Goal: Task Accomplishment & Management: Manage account settings

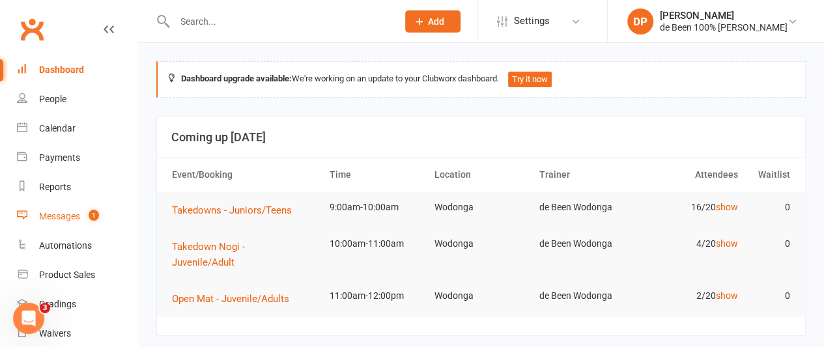
click at [87, 212] on count-badge "1" at bounding box center [90, 216] width 17 height 10
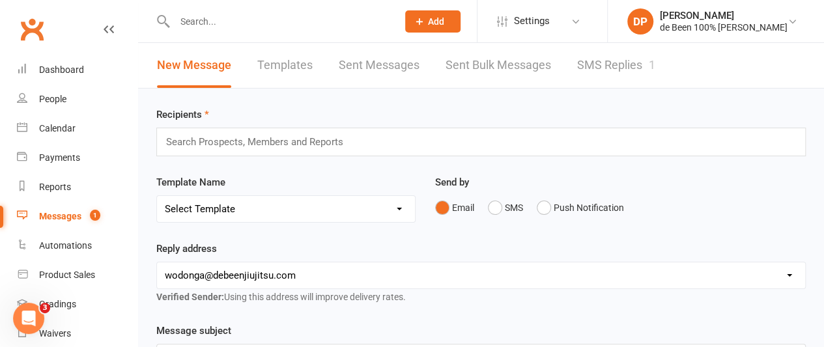
click at [597, 57] on link "SMS Replies 1" at bounding box center [616, 65] width 78 height 45
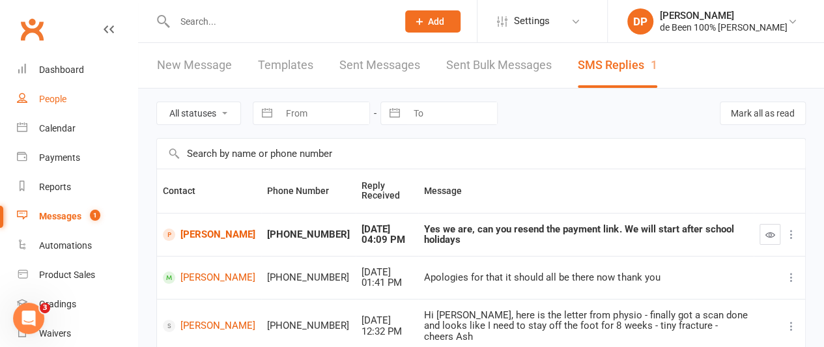
click at [48, 107] on link "People" at bounding box center [77, 99] width 120 height 29
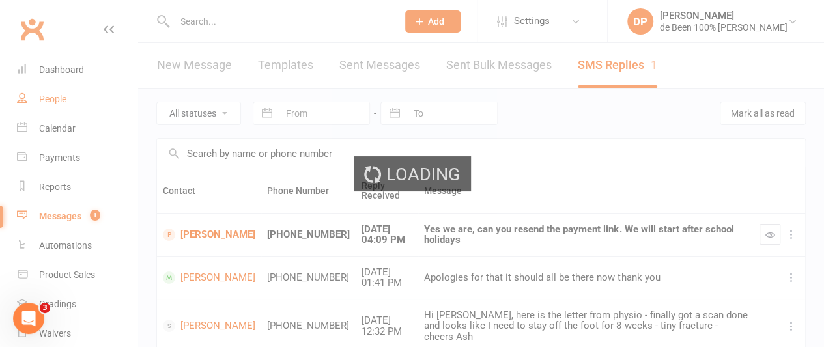
select select "100"
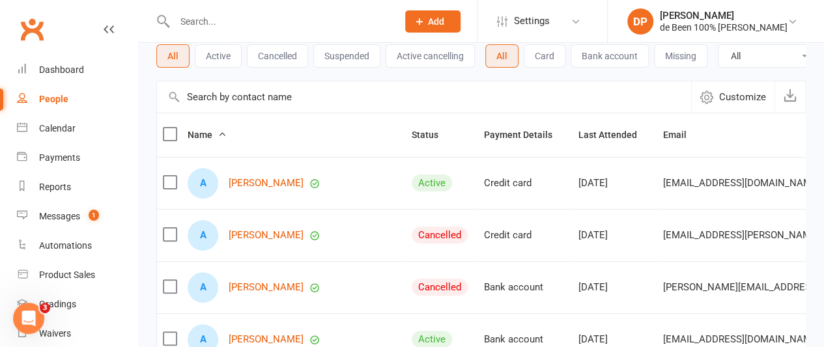
scroll to position [79, 0]
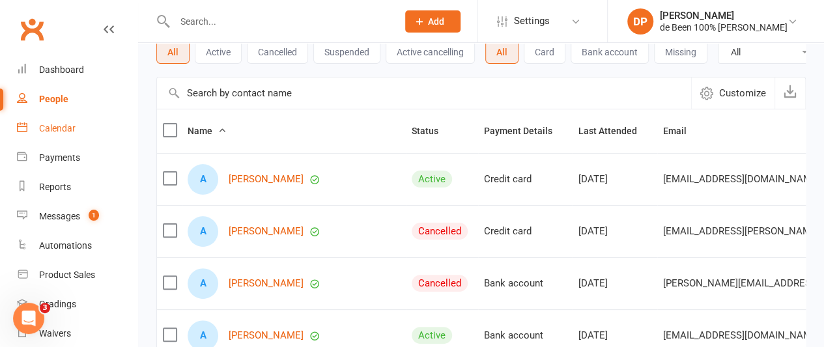
click at [49, 130] on div "Calendar" at bounding box center [57, 128] width 36 height 10
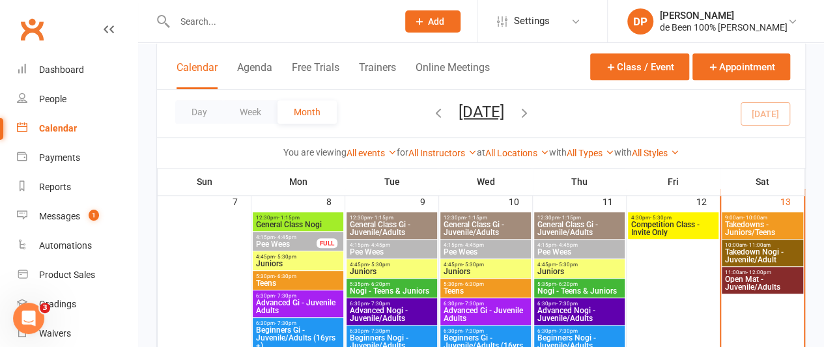
scroll to position [259, 0]
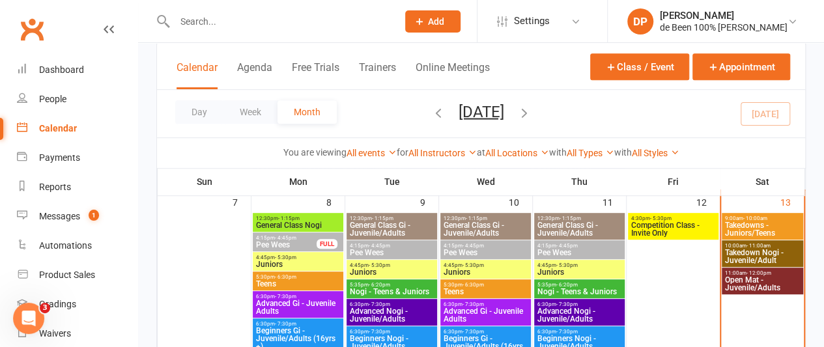
click at [744, 222] on span "Takedowns - Juniors/Teens" at bounding box center [762, 229] width 76 height 16
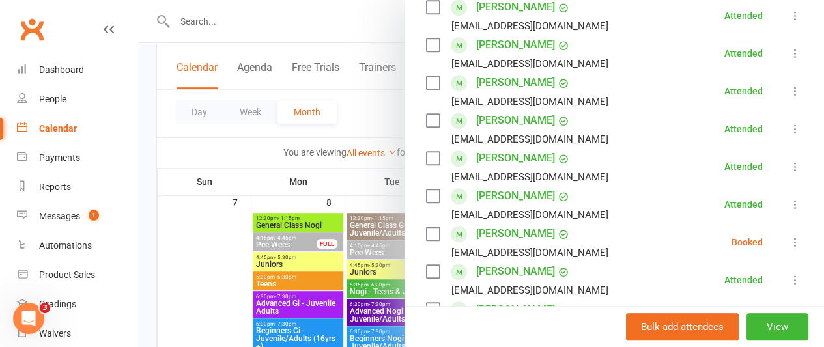
scroll to position [511, 0]
click at [789, 244] on icon at bounding box center [795, 241] width 13 height 13
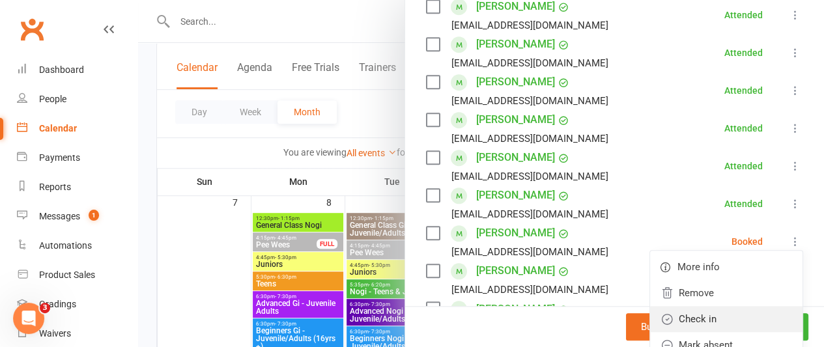
click at [723, 317] on link "Check in" at bounding box center [726, 319] width 152 height 26
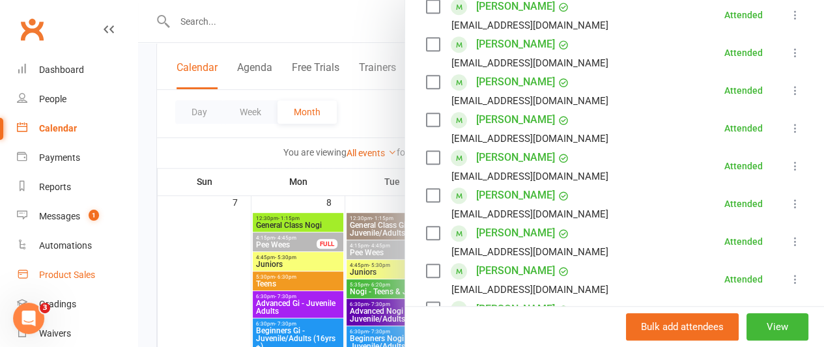
click at [70, 275] on div "Product Sales" at bounding box center [67, 275] width 56 height 10
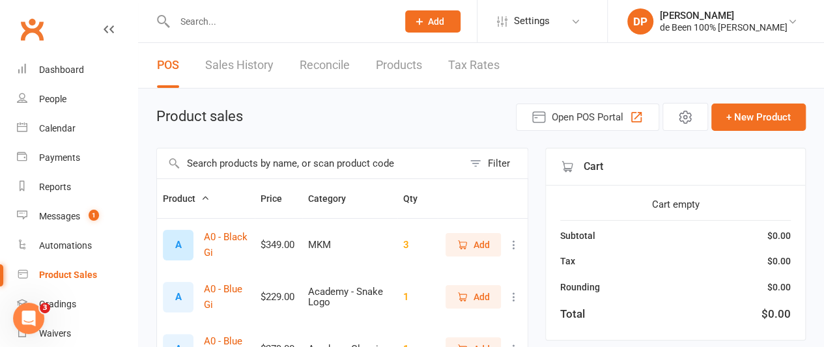
click at [204, 162] on input "text" at bounding box center [310, 163] width 306 height 30
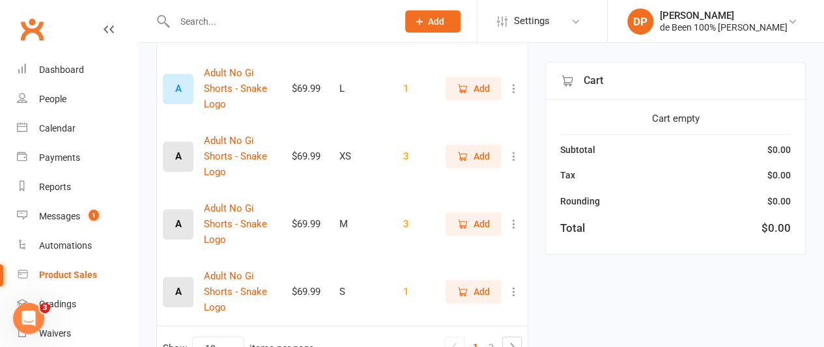
scroll to position [571, 0]
type input "shorts"
click at [489, 337] on link "2" at bounding box center [491, 346] width 16 height 18
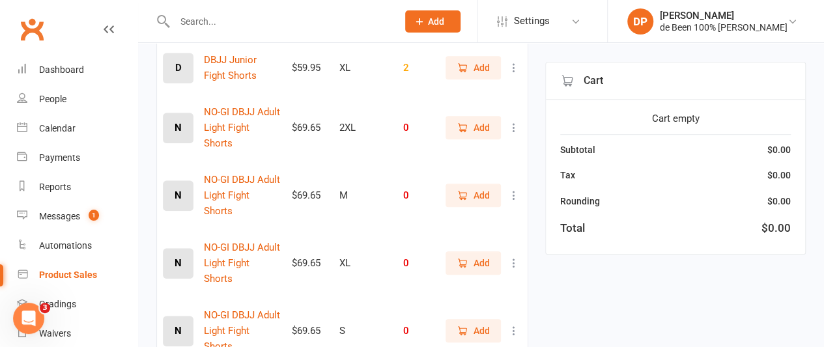
scroll to position [383, 0]
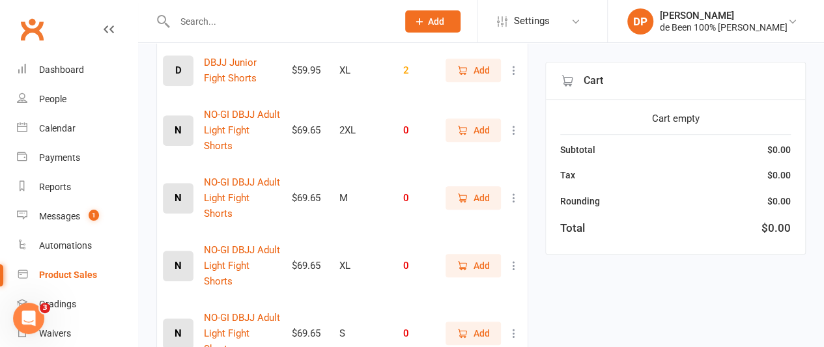
click at [512, 124] on icon at bounding box center [513, 130] width 13 height 13
click at [445, 147] on link "View / Edit" at bounding box center [446, 147] width 129 height 26
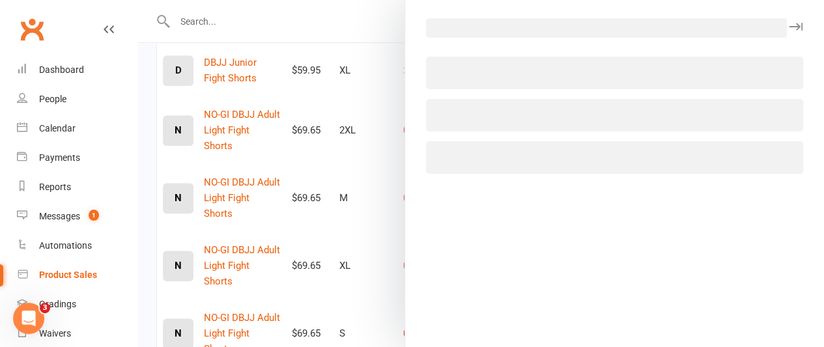
select select "3522"
select select "1432"
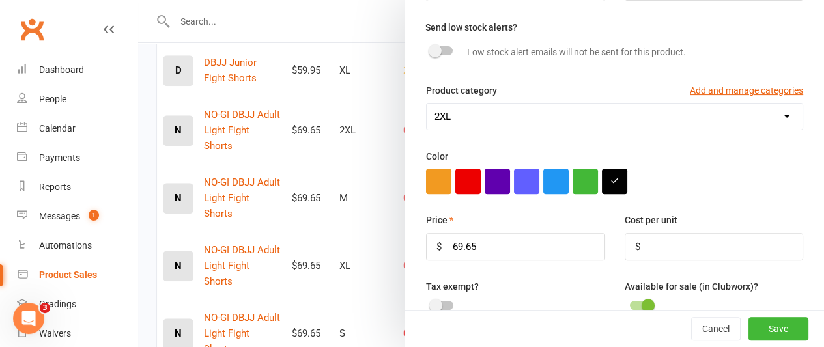
scroll to position [169, 0]
click at [462, 242] on input "69.65" at bounding box center [515, 246] width 179 height 27
type input "69.95"
click at [753, 323] on button "Save" at bounding box center [778, 328] width 60 height 23
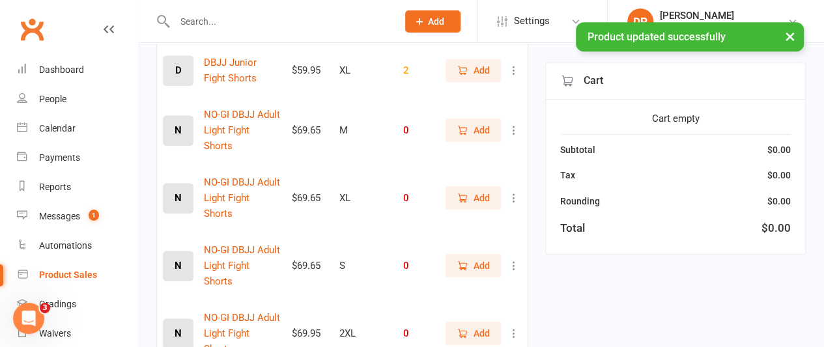
click at [513, 124] on icon at bounding box center [513, 130] width 13 height 13
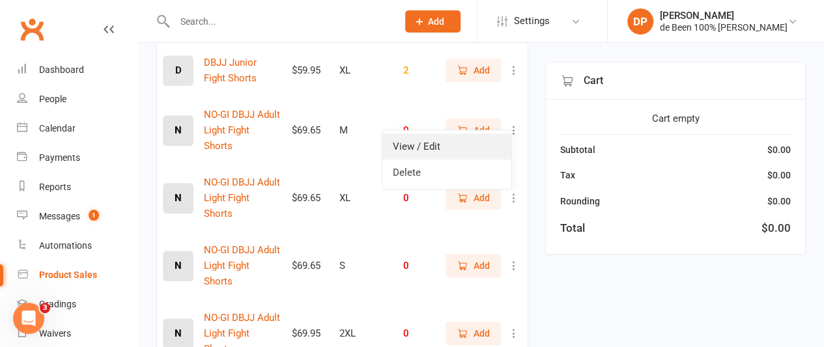
click at [444, 140] on link "View / Edit" at bounding box center [446, 147] width 129 height 26
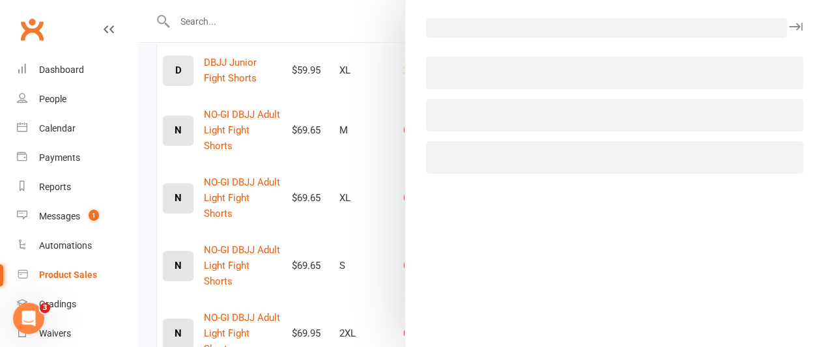
select select "3379"
select select "1432"
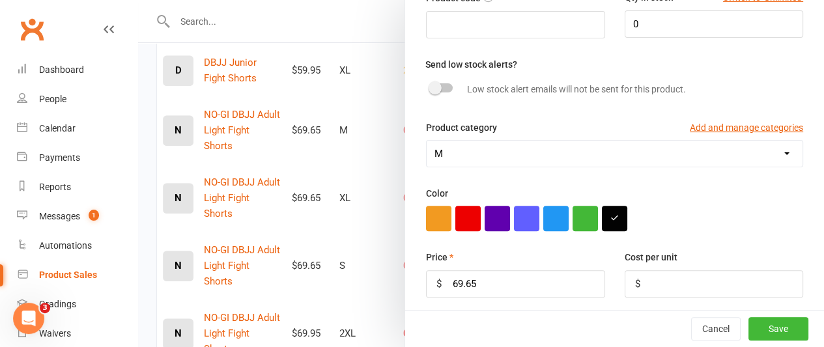
scroll to position [132, 0]
click at [461, 280] on input "69.65" at bounding box center [515, 283] width 179 height 27
type input "69.95"
click at [769, 325] on button "Save" at bounding box center [778, 328] width 60 height 23
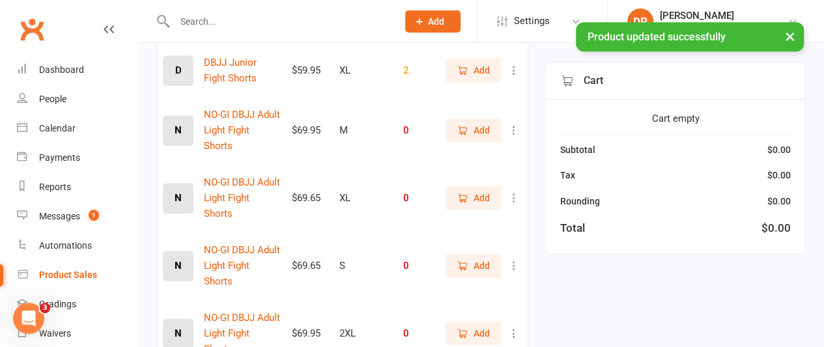
click at [513, 191] on icon at bounding box center [513, 197] width 13 height 13
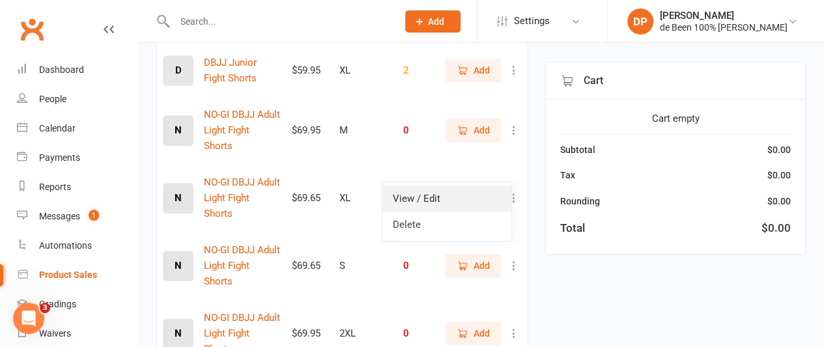
click at [442, 197] on link "View / Edit" at bounding box center [446, 199] width 129 height 26
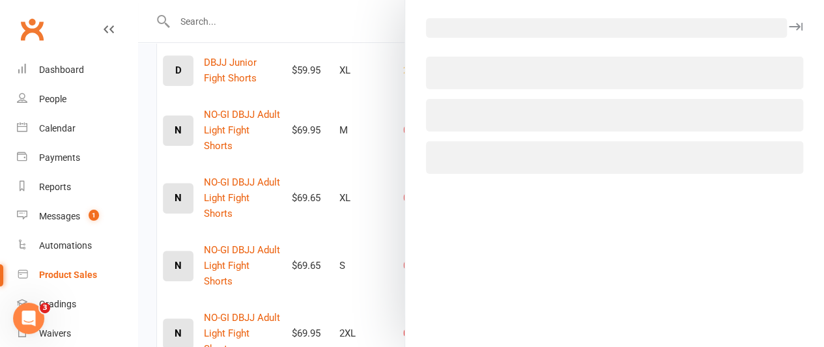
select select "3381"
select select "1432"
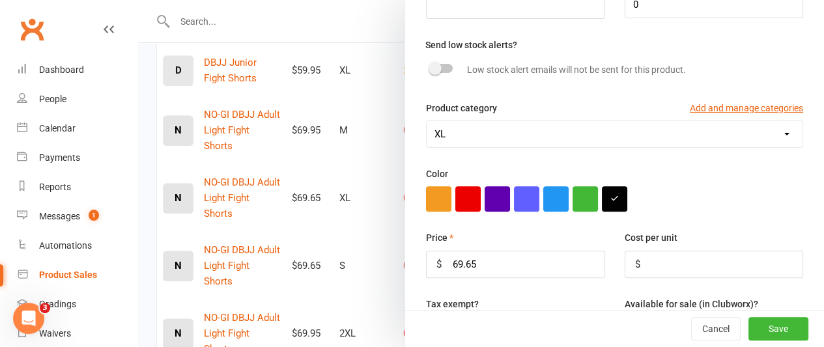
scroll to position [153, 0]
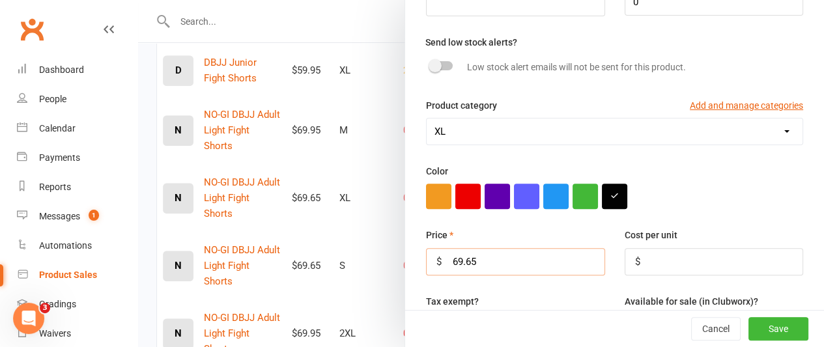
click at [462, 258] on input "69.65" at bounding box center [515, 261] width 179 height 27
type input "69.95"
click at [752, 325] on button "Save" at bounding box center [778, 328] width 60 height 23
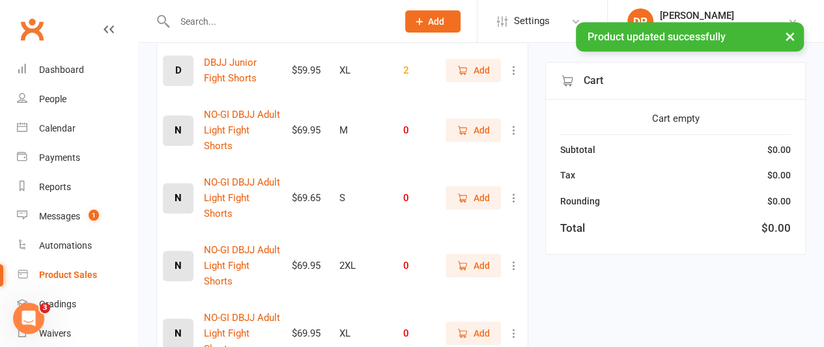
click at [514, 191] on icon at bounding box center [513, 197] width 13 height 13
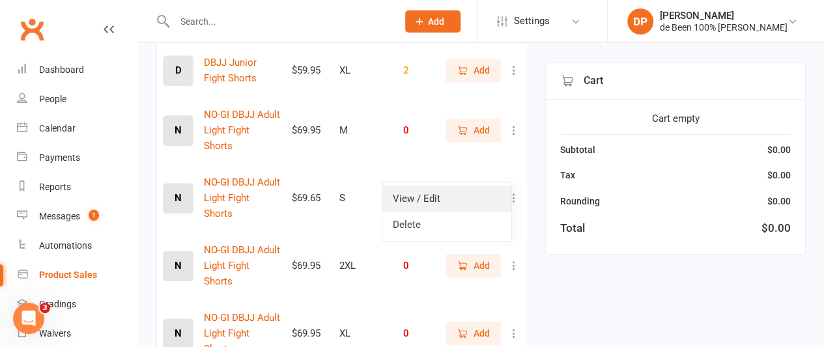
click at [463, 199] on link "View / Edit" at bounding box center [446, 199] width 129 height 26
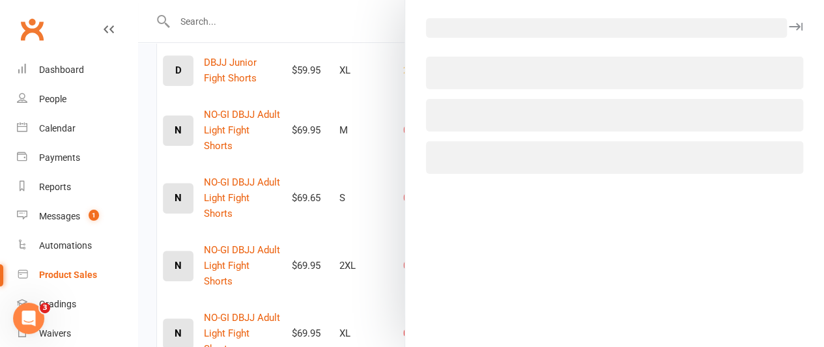
select select "3378"
select select "1432"
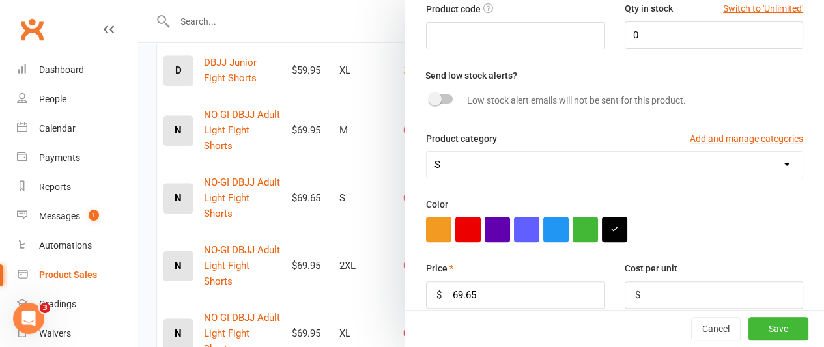
scroll to position [122, 0]
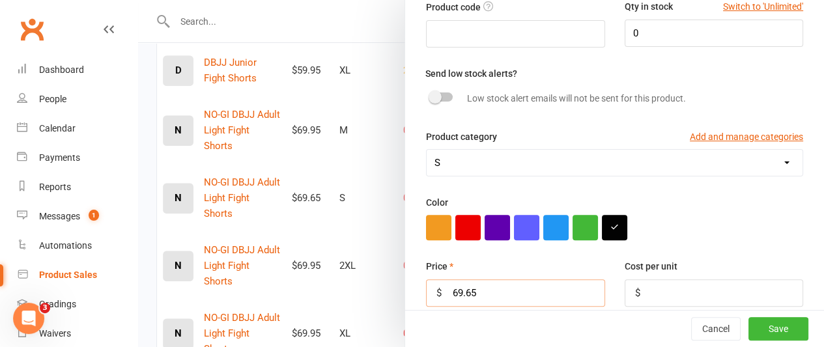
click at [462, 289] on input "69.65" at bounding box center [515, 292] width 179 height 27
type input "69.95"
click at [761, 325] on button "Save" at bounding box center [778, 328] width 60 height 23
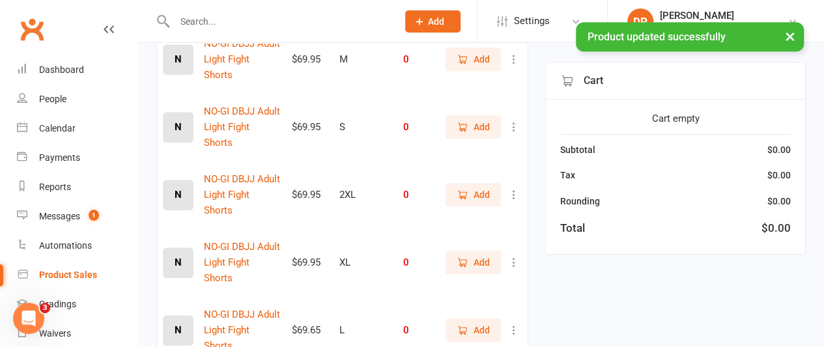
scroll to position [457, 0]
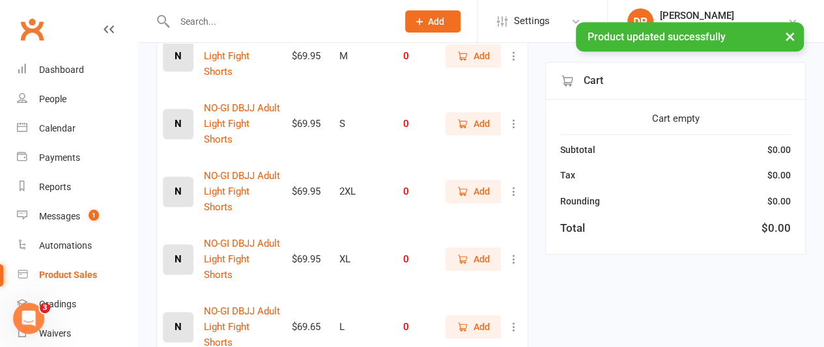
click at [516, 320] on icon at bounding box center [513, 326] width 13 height 13
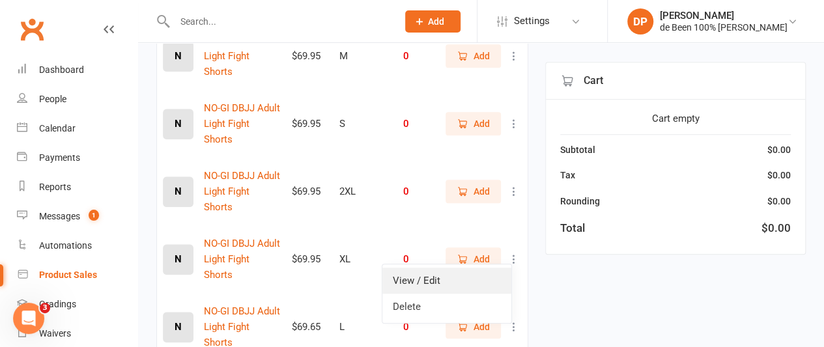
click at [419, 282] on link "View / Edit" at bounding box center [446, 281] width 129 height 26
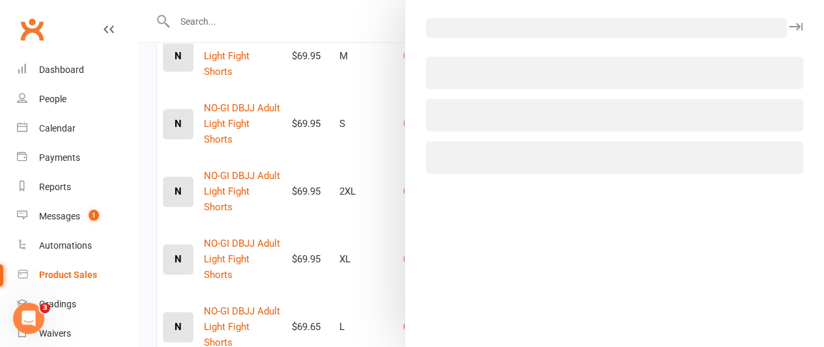
select select "3380"
select select "1432"
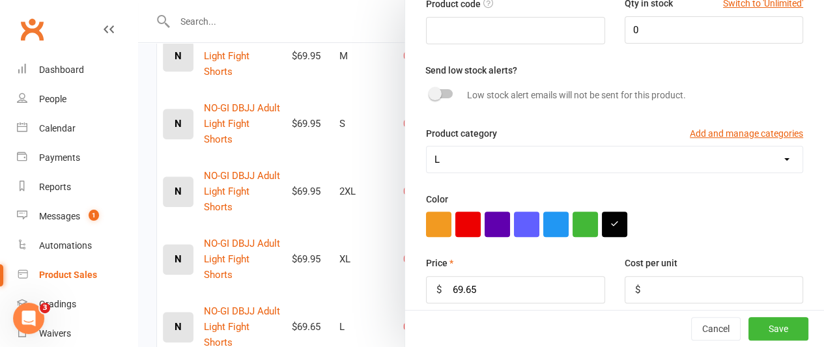
scroll to position [162, 0]
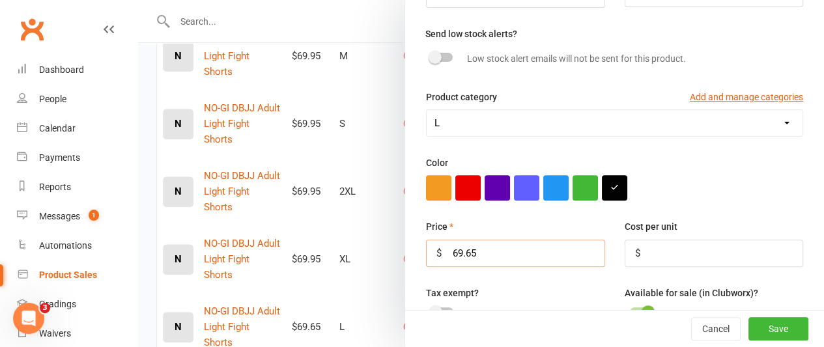
click at [460, 249] on input "69.65" at bounding box center [515, 253] width 179 height 27
type input "69.95"
click at [761, 325] on button "Save" at bounding box center [778, 328] width 60 height 23
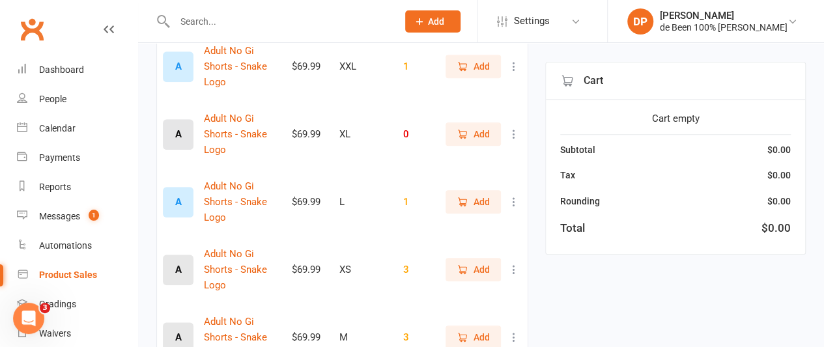
click at [512, 128] on icon at bounding box center [513, 134] width 13 height 13
click at [449, 101] on link "View / Edit" at bounding box center [446, 96] width 129 height 26
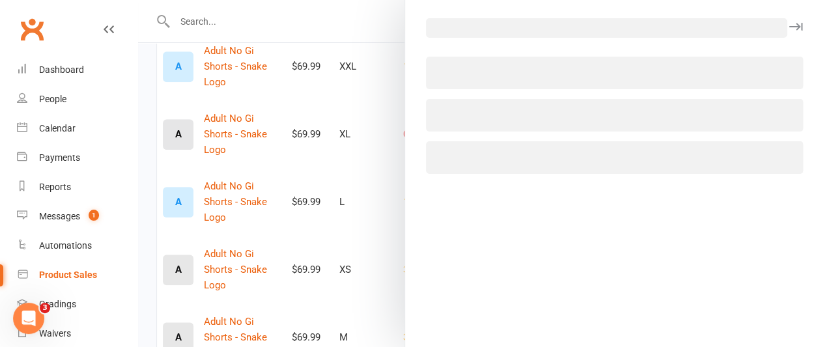
select select "3381"
select select "1432"
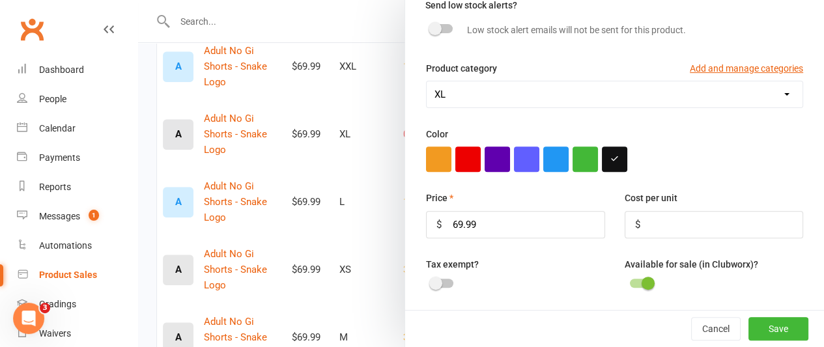
scroll to position [192, 0]
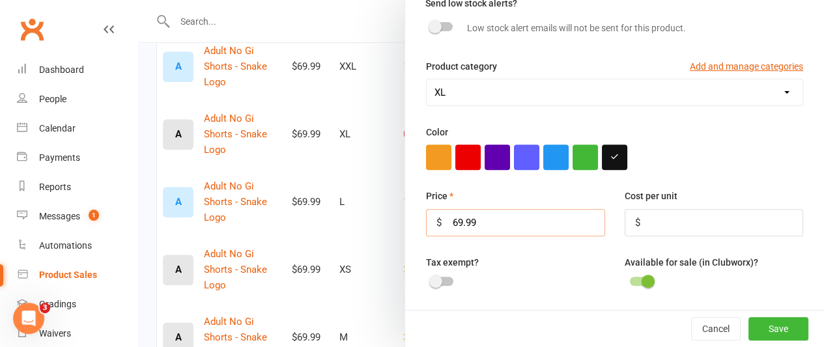
click at [475, 220] on input "69.99" at bounding box center [515, 222] width 179 height 27
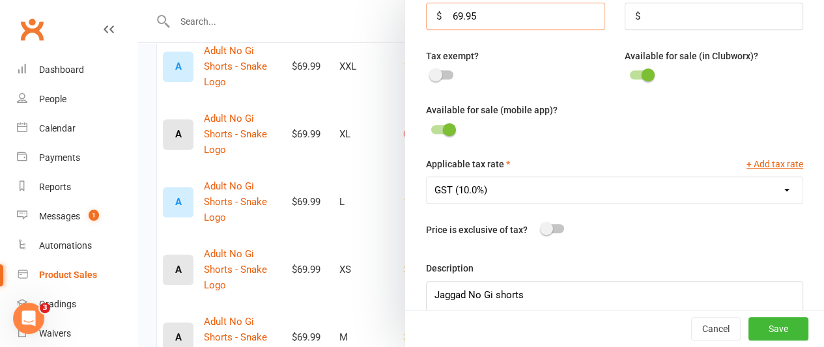
scroll to position [427, 0]
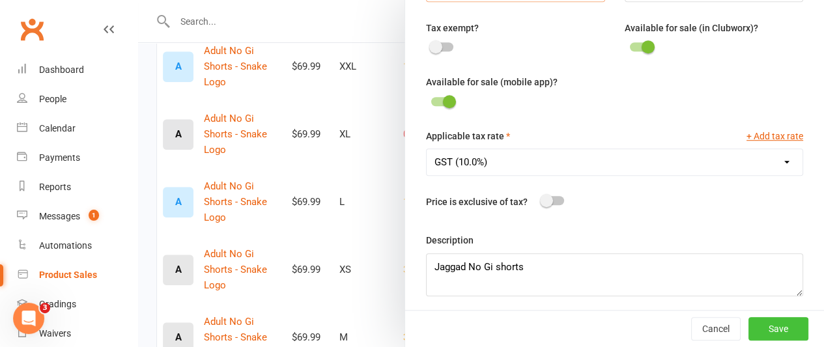
type input "69.95"
click at [769, 330] on button "Save" at bounding box center [778, 328] width 60 height 23
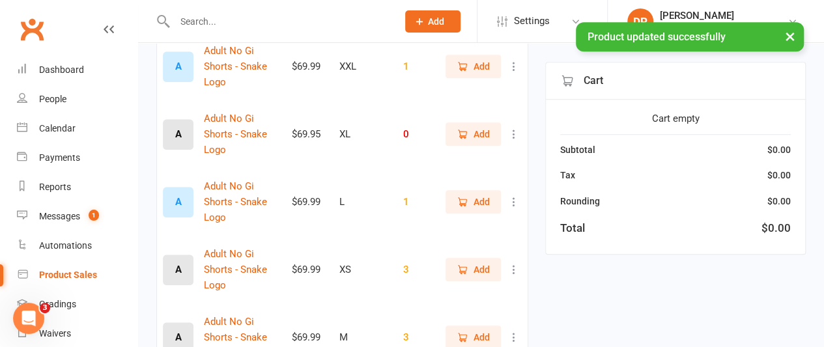
click at [513, 195] on icon at bounding box center [513, 201] width 13 height 13
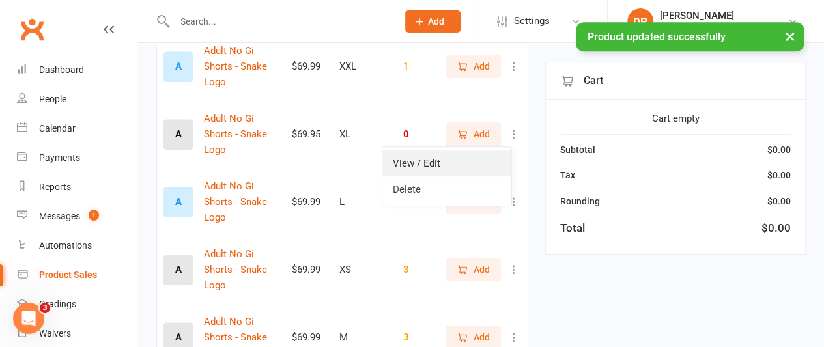
click at [473, 159] on link "View / Edit" at bounding box center [446, 163] width 129 height 26
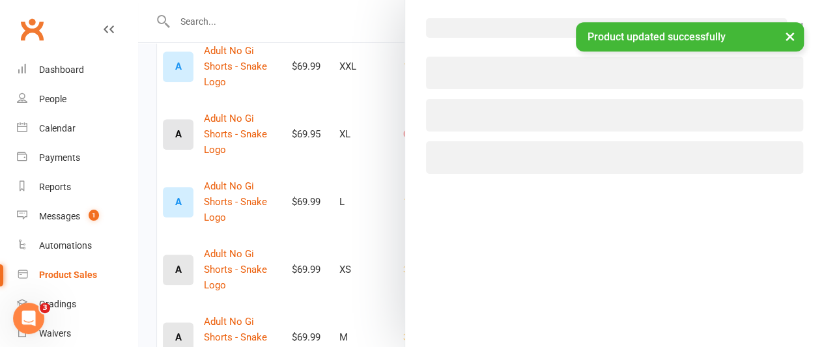
select select "3380"
select select "1432"
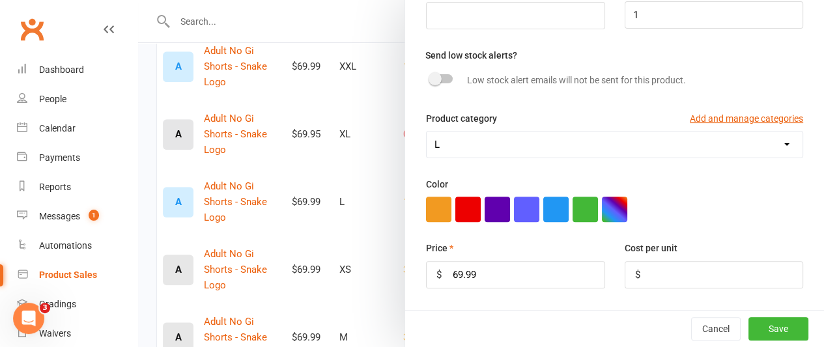
scroll to position [141, 0]
click at [473, 264] on input "69.99" at bounding box center [515, 273] width 179 height 27
type input "69.95"
click at [759, 329] on button "Save" at bounding box center [778, 328] width 60 height 23
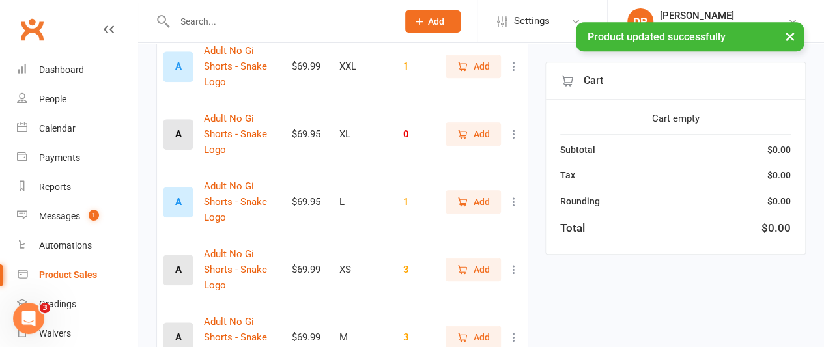
click at [515, 263] on icon at bounding box center [513, 269] width 13 height 13
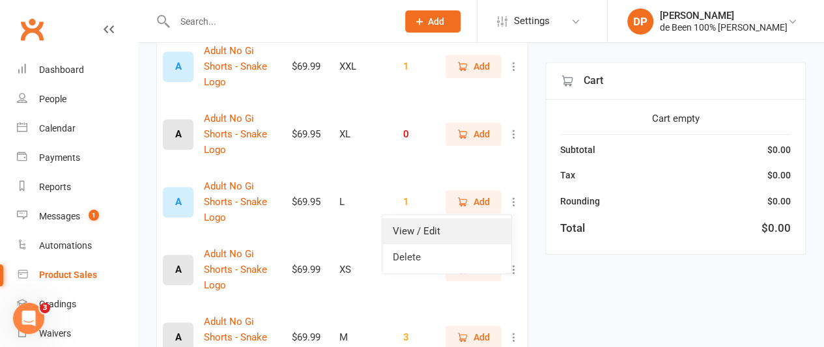
click at [465, 233] on link "View / Edit" at bounding box center [446, 231] width 129 height 26
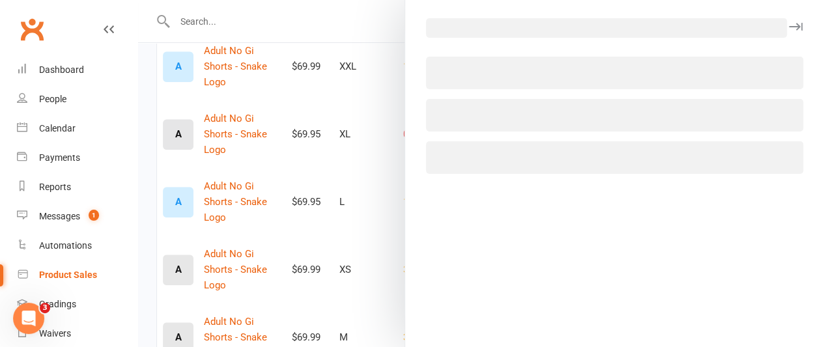
select select "3377"
select select "1432"
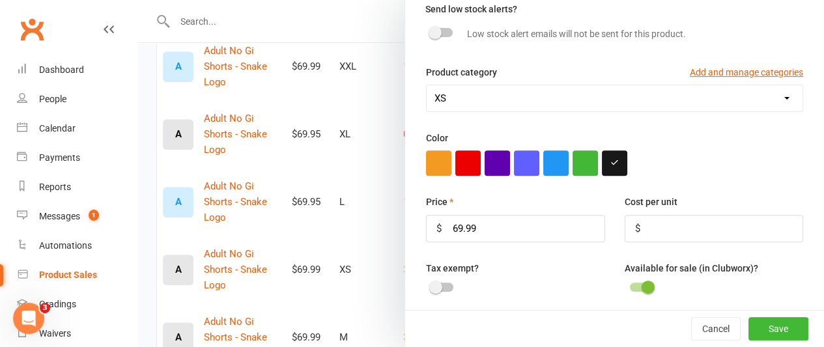
scroll to position [188, 0]
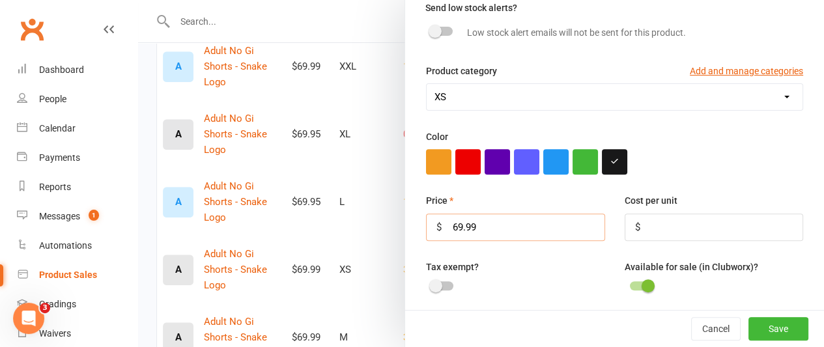
click at [473, 224] on input "69.99" at bounding box center [515, 227] width 179 height 27
type input "69.95"
click at [758, 326] on button "Save" at bounding box center [778, 328] width 60 height 23
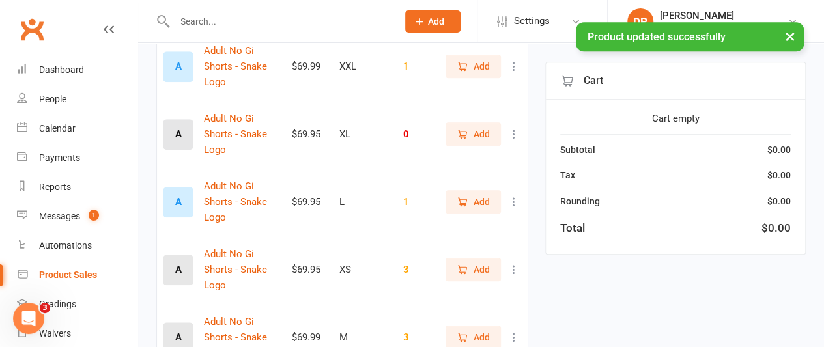
click at [514, 331] on icon at bounding box center [513, 337] width 13 height 13
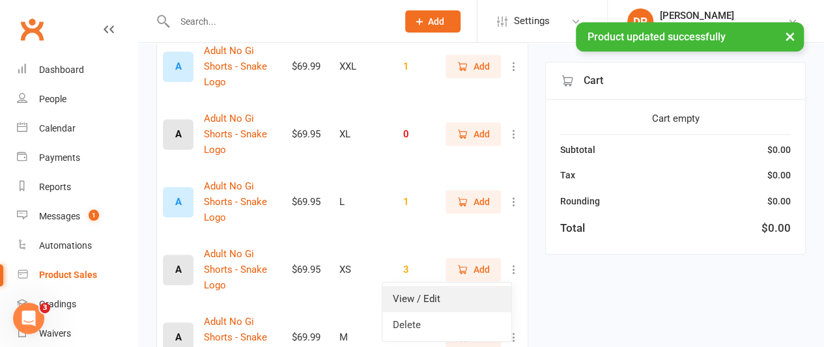
click at [456, 292] on link "View / Edit" at bounding box center [446, 299] width 129 height 26
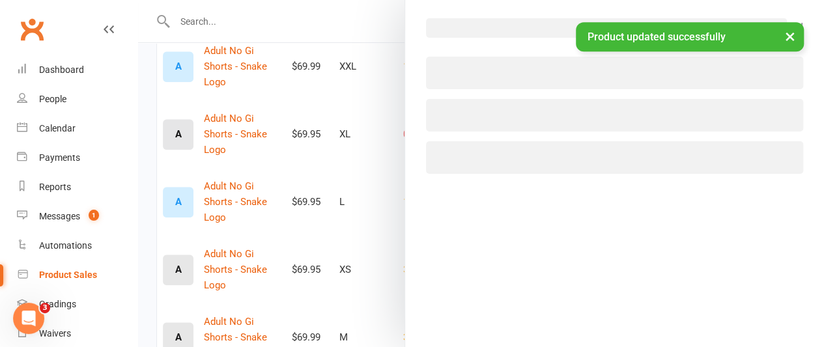
select select "3379"
select select "1432"
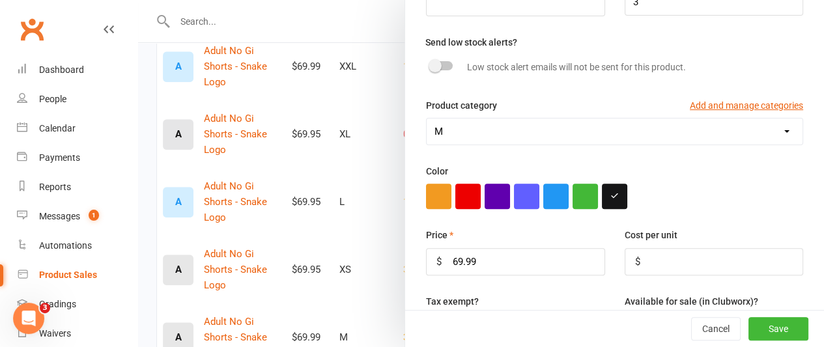
scroll to position [158, 0]
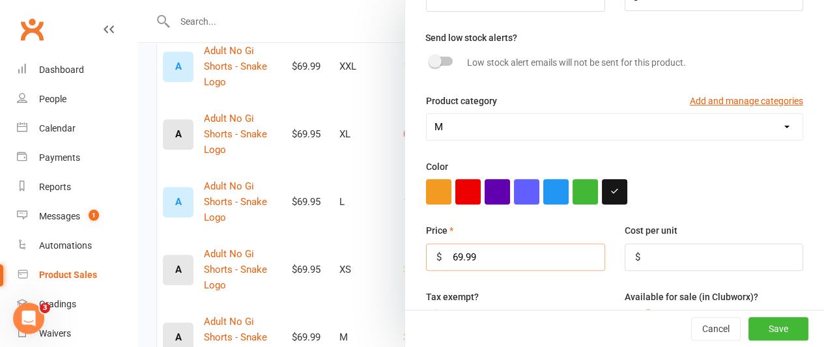
click at [483, 252] on input "69.99" at bounding box center [515, 257] width 179 height 27
type input "69.95"
click at [750, 328] on button "Save" at bounding box center [778, 328] width 60 height 23
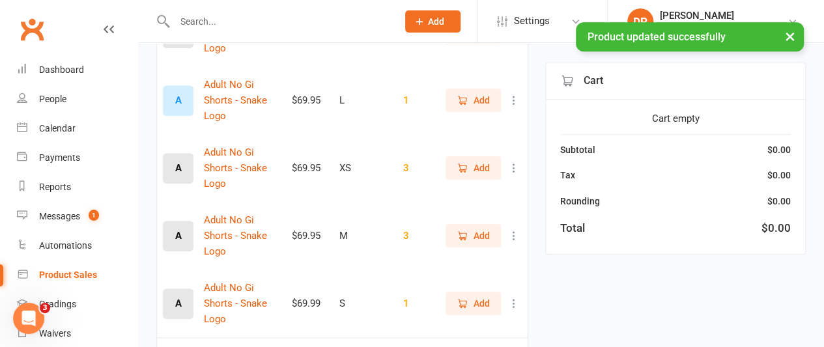
scroll to position [585, 0]
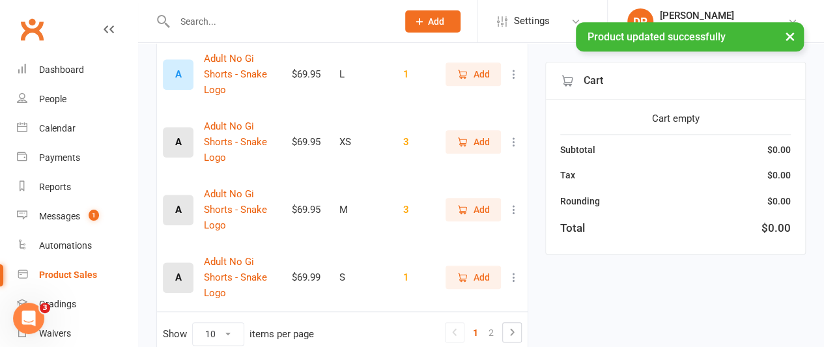
click at [514, 271] on icon at bounding box center [513, 277] width 13 height 13
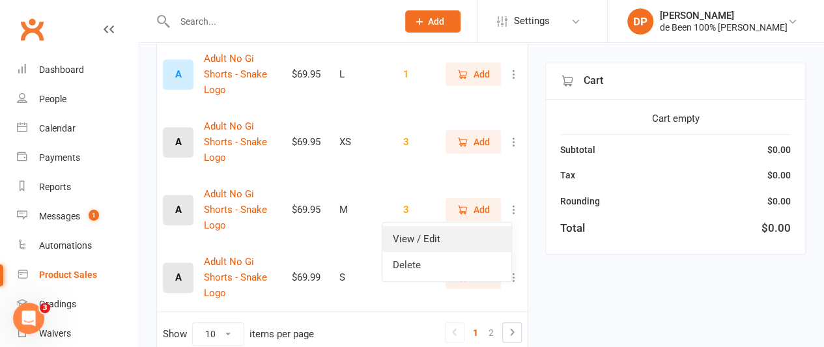
click at [434, 236] on link "View / Edit" at bounding box center [446, 239] width 129 height 26
select select "3378"
select select "1432"
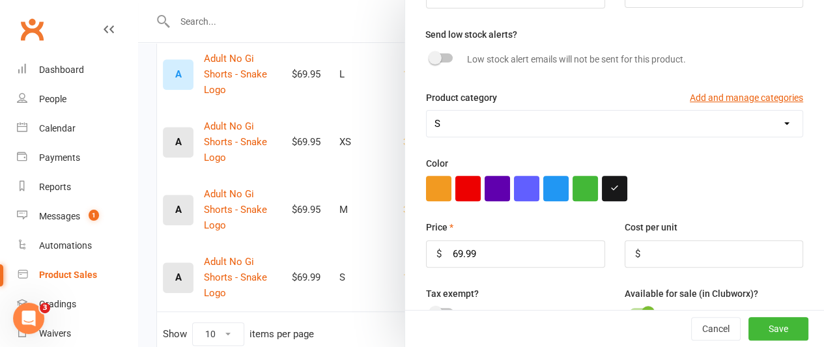
scroll to position [172, 0]
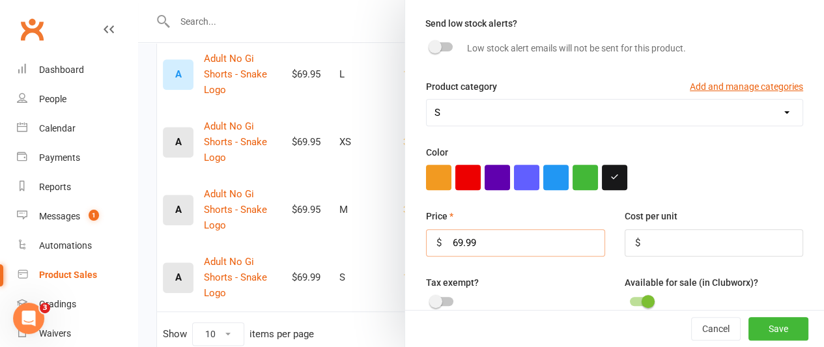
click at [474, 235] on input "69.99" at bounding box center [515, 242] width 179 height 27
type input "69.95"
click at [754, 328] on button "Save" at bounding box center [778, 328] width 60 height 23
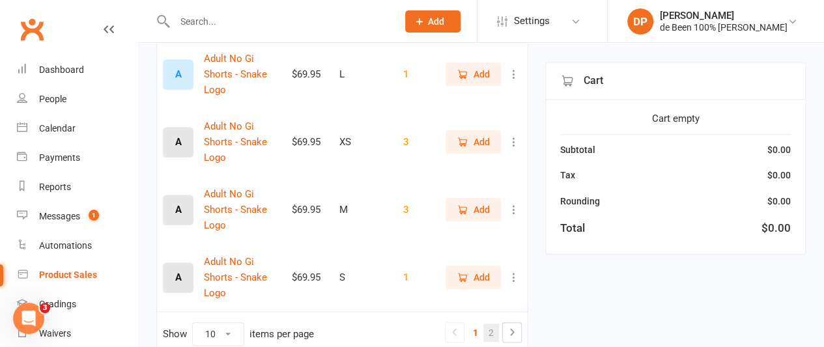
click at [494, 324] on link "2" at bounding box center [491, 333] width 16 height 18
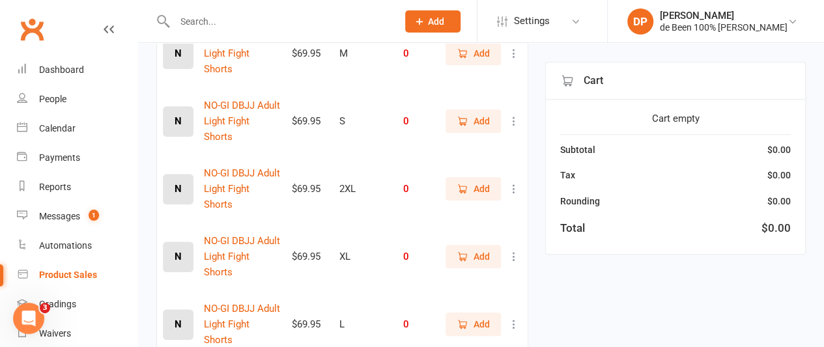
scroll to position [491, 0]
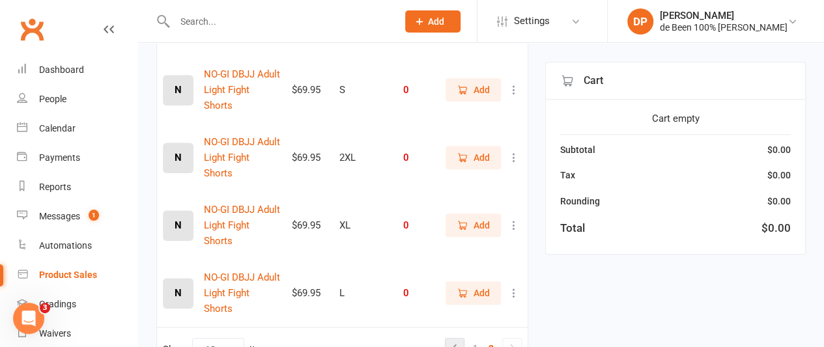
click at [456, 340] on icon at bounding box center [455, 348] width 16 height 16
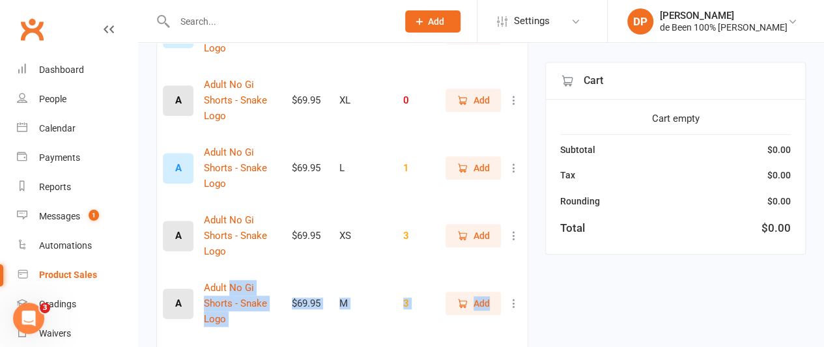
drag, startPoint x: 456, startPoint y: 268, endPoint x: 231, endPoint y: 206, distance: 233.7
click at [231, 270] on tr "A Adult No Gi Shorts - Snake Logo $69.95 M 3 Add" at bounding box center [342, 304] width 371 height 68
click at [330, 136] on td "$69.95" at bounding box center [310, 168] width 48 height 68
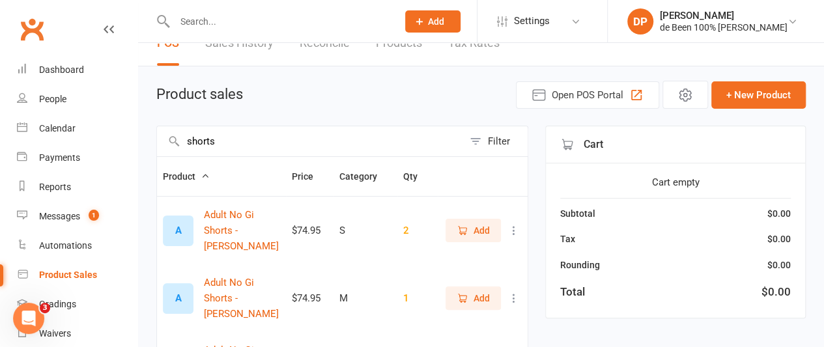
scroll to position [0, 0]
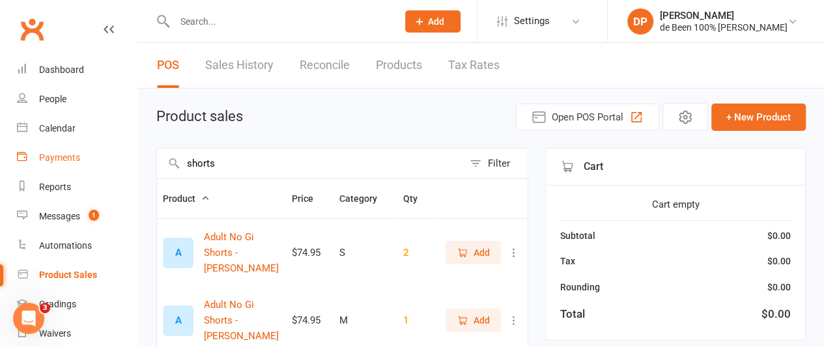
drag, startPoint x: 232, startPoint y: 162, endPoint x: 107, endPoint y: 167, distance: 124.5
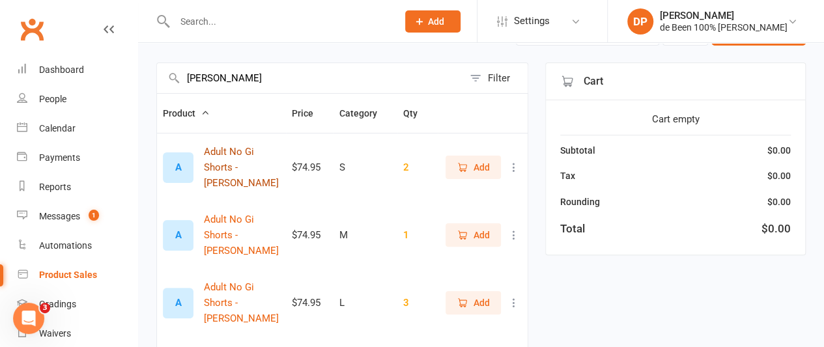
scroll to position [87, 0]
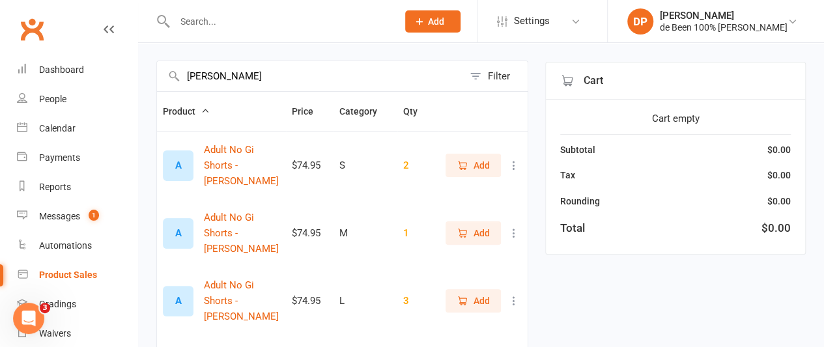
type input "[PERSON_NAME]"
drag, startPoint x: 373, startPoint y: 324, endPoint x: 308, endPoint y: 79, distance: 253.2
click at [308, 79] on input "[PERSON_NAME]" at bounding box center [310, 76] width 306 height 30
click at [513, 159] on icon at bounding box center [513, 165] width 13 height 13
click at [439, 186] on link "View / Edit" at bounding box center [446, 182] width 129 height 26
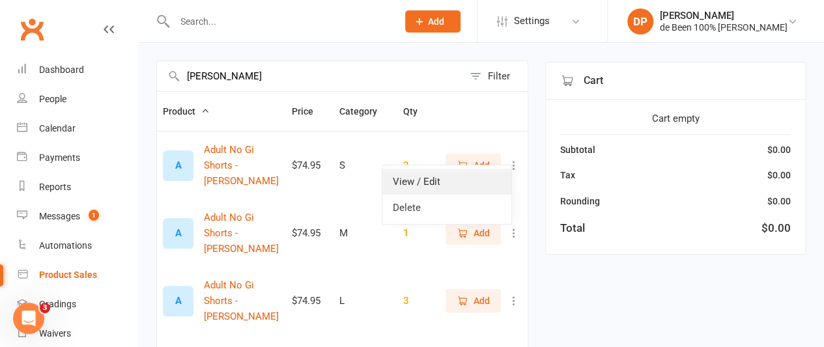
select select "3378"
select select "1432"
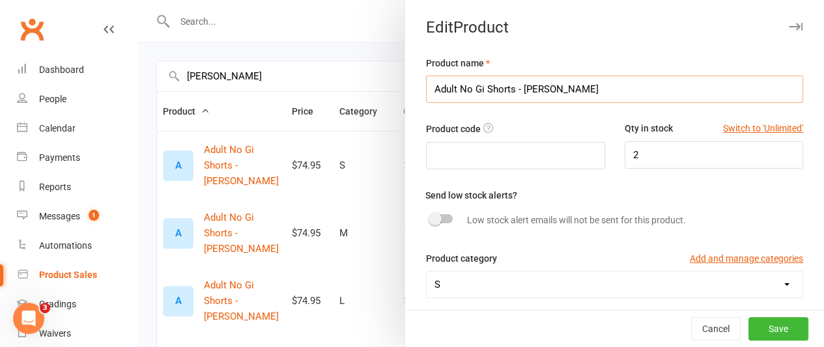
click at [426, 88] on input "Adult No Gi Shorts - [PERSON_NAME]" at bounding box center [614, 89] width 377 height 27
click at [538, 88] on input "Shorts - Adult No Gi Shorts - [PERSON_NAME]" at bounding box center [614, 89] width 377 height 27
type input "Shorts - Adult No Gi - [PERSON_NAME]"
click at [757, 324] on button "Save" at bounding box center [778, 328] width 60 height 23
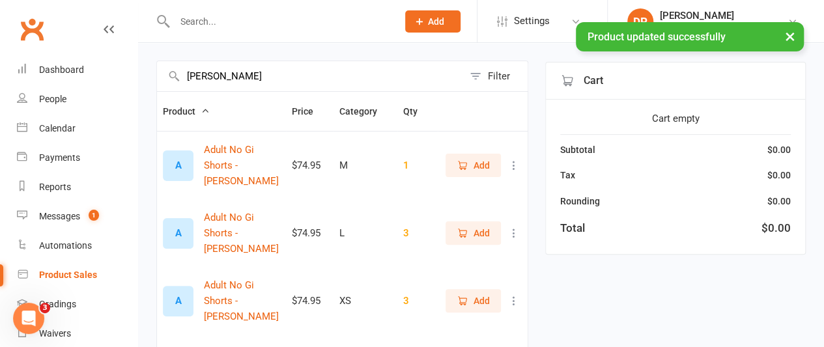
click at [517, 159] on icon at bounding box center [513, 165] width 13 height 13
click at [434, 179] on link "View / Edit" at bounding box center [446, 182] width 129 height 26
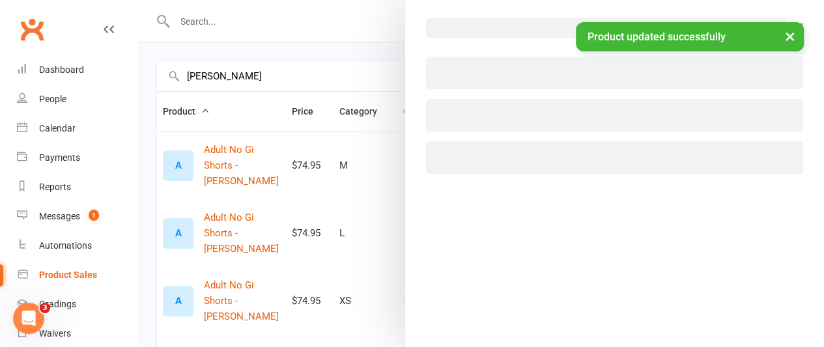
select select "3379"
select select "1432"
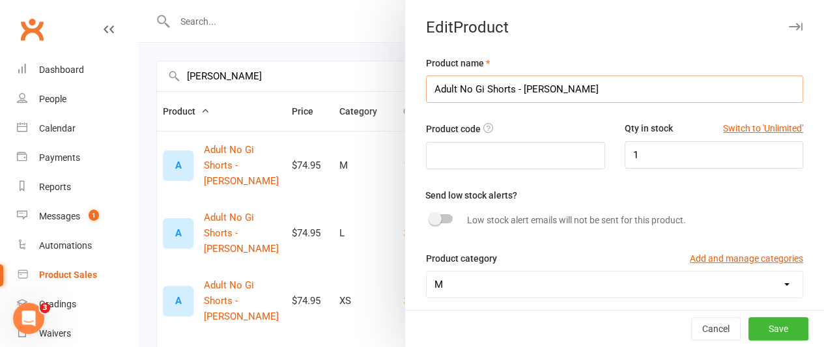
click at [426, 89] on input "Adult No Gi Shorts - [PERSON_NAME]" at bounding box center [614, 89] width 377 height 27
click at [546, 89] on input "Shhorts - Adult No Gi Shorts - [PERSON_NAME]" at bounding box center [614, 89] width 377 height 27
type input "Shhorts - Adult No Gi - [PERSON_NAME]"
click at [757, 328] on button "Save" at bounding box center [778, 328] width 60 height 23
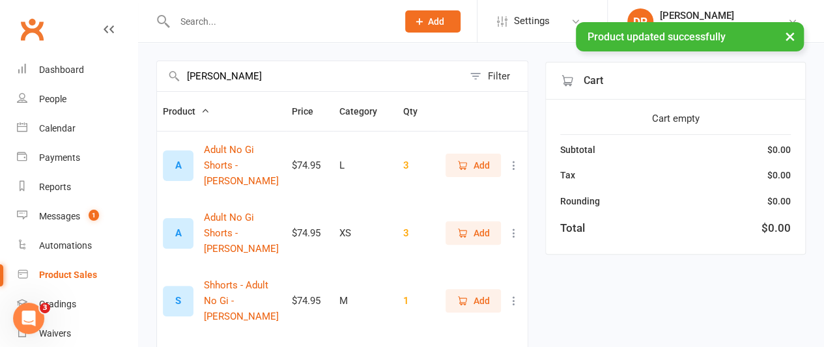
click at [507, 294] on icon at bounding box center [513, 300] width 13 height 13
click at [466, 278] on link "View / Edit" at bounding box center [446, 286] width 129 height 26
select select "3379"
select select "1432"
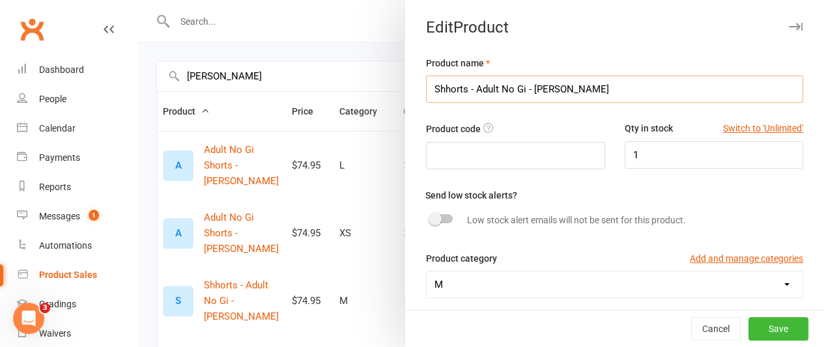
click at [435, 93] on input "Shhorts - Adult No Gi - [PERSON_NAME]" at bounding box center [614, 89] width 377 height 27
type input "Shorts - Adult No Gi - [PERSON_NAME]"
click at [759, 324] on button "Save" at bounding box center [778, 328] width 60 height 23
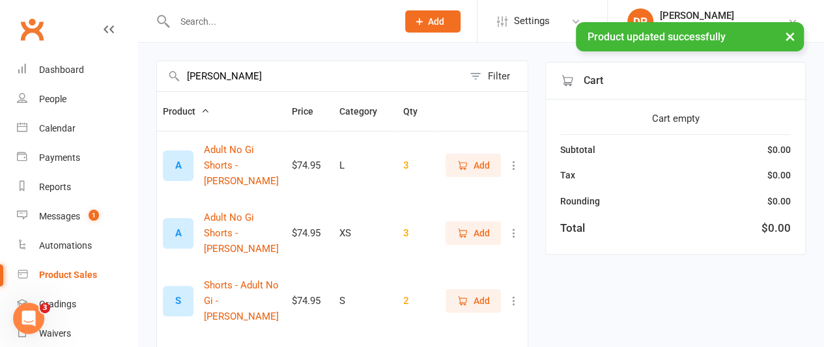
click at [515, 159] on icon at bounding box center [513, 165] width 13 height 13
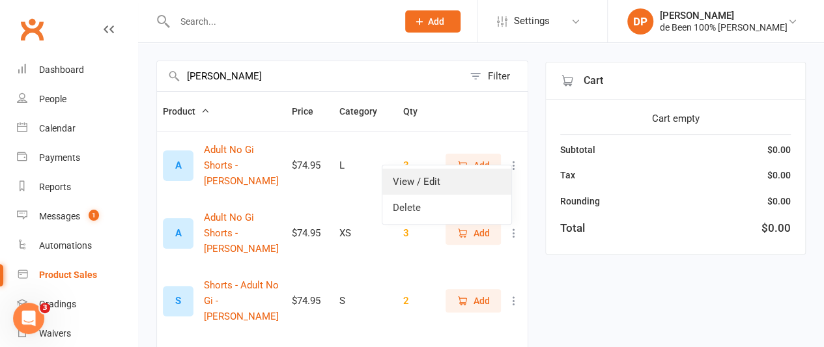
click at [434, 178] on link "View / Edit" at bounding box center [446, 182] width 129 height 26
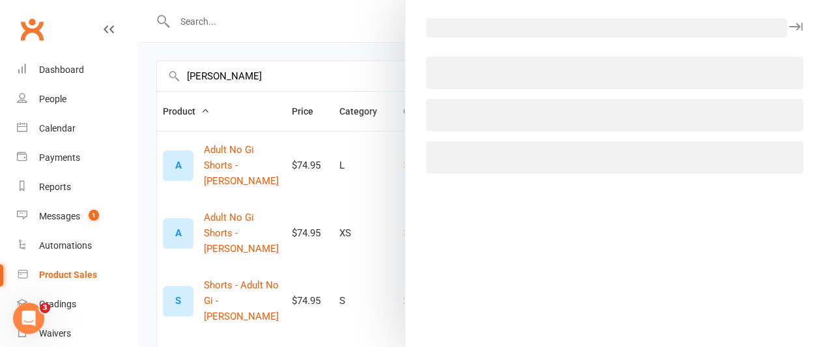
select select "3380"
select select "1432"
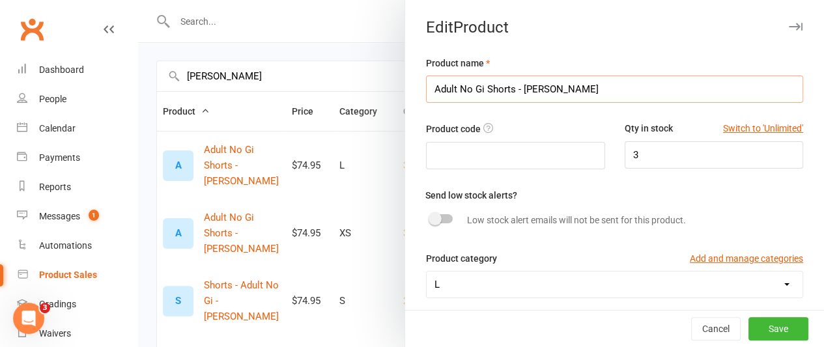
click at [426, 88] on input "Adult No Gi Shorts - [PERSON_NAME]" at bounding box center [614, 89] width 377 height 27
click at [538, 89] on input "Shorts - Adult No Gi Shorts - [PERSON_NAME]" at bounding box center [614, 89] width 377 height 27
type input "Shorts - Adult No Gi - [PERSON_NAME]"
click at [750, 325] on button "Save" at bounding box center [778, 328] width 60 height 23
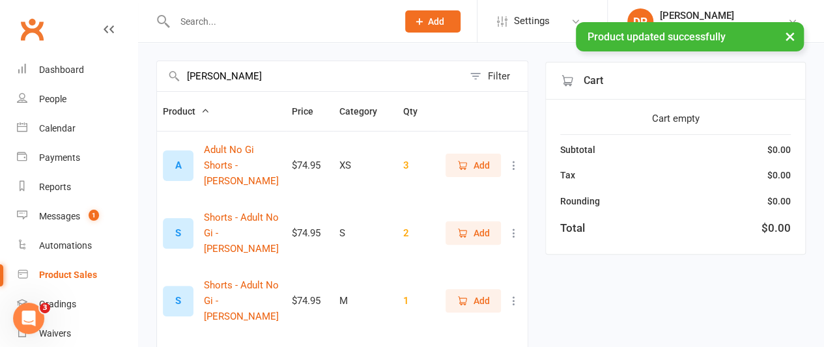
click at [518, 159] on icon at bounding box center [513, 165] width 13 height 13
click at [469, 185] on link "View / Edit" at bounding box center [446, 182] width 129 height 26
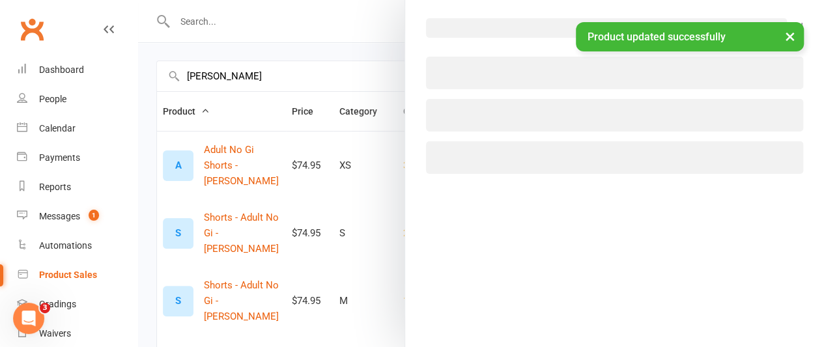
select select "3377"
select select "1432"
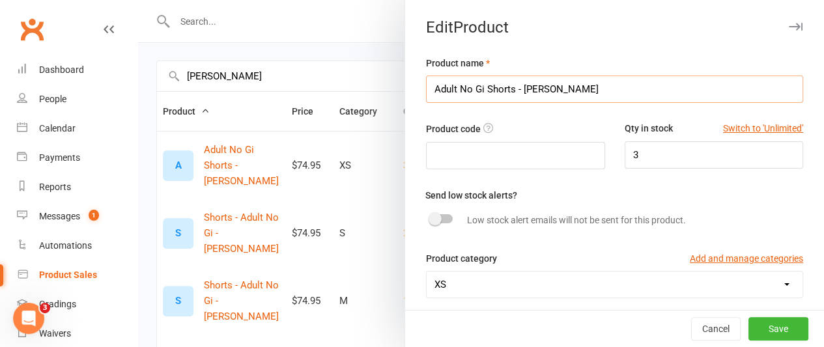
click at [449, 89] on input "Adult No Gi Shorts - [PERSON_NAME]" at bounding box center [614, 89] width 377 height 27
click at [539, 90] on input "Shorts - Adult No Gi Shorts - [PERSON_NAME]" at bounding box center [614, 89] width 377 height 27
type input "Shorts - Adult No Gi - [PERSON_NAME]"
click at [757, 325] on button "Save" at bounding box center [778, 328] width 60 height 23
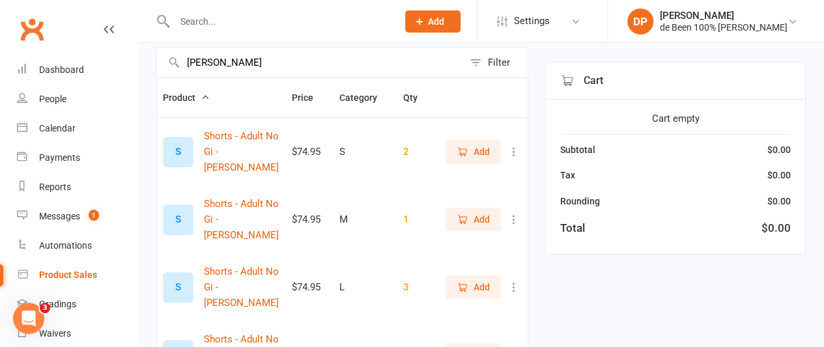
scroll to position [100, 0]
click at [219, 63] on input "[PERSON_NAME]" at bounding box center [310, 63] width 306 height 30
type input "b"
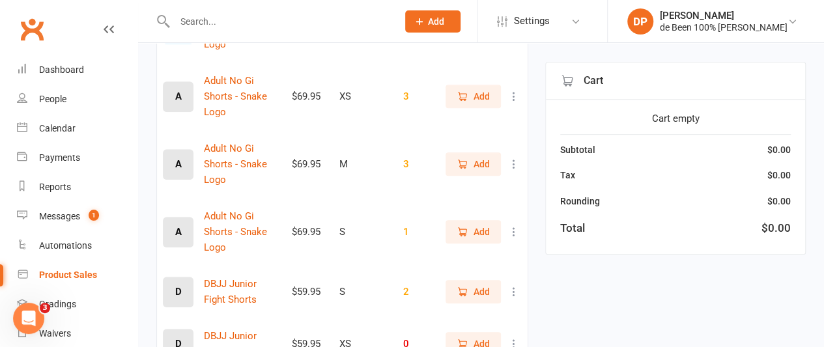
scroll to position [359, 0]
type input "shorts"
click at [515, 93] on icon at bounding box center [513, 97] width 13 height 13
click at [439, 117] on link "View / Edit" at bounding box center [446, 121] width 129 height 26
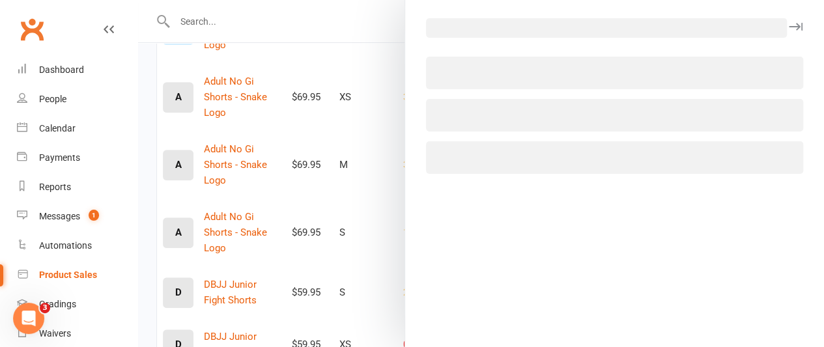
select select "3377"
select select "1432"
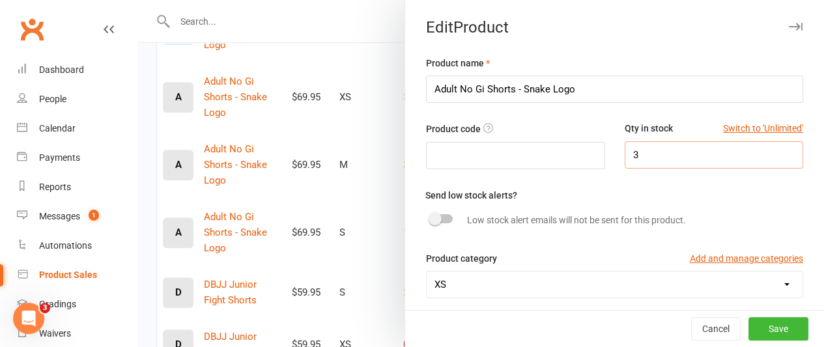
click at [645, 150] on input "3" at bounding box center [714, 154] width 179 height 27
type input "2"
click at [757, 319] on button "Save" at bounding box center [778, 328] width 60 height 23
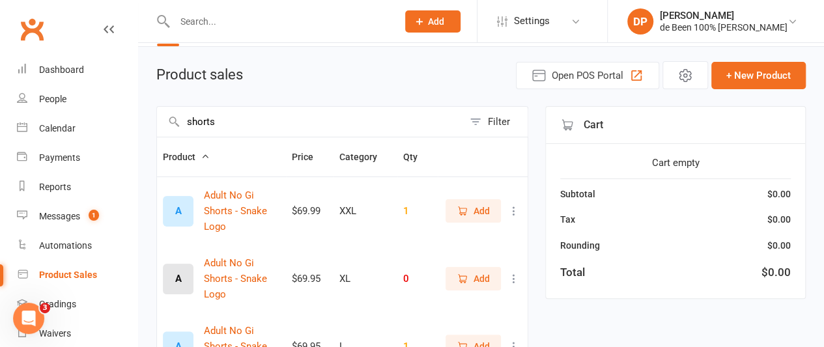
scroll to position [33, 0]
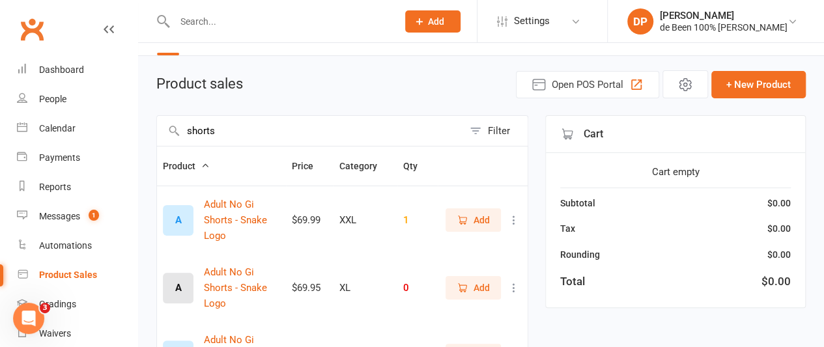
click at [253, 124] on input "shorts" at bounding box center [310, 131] width 306 height 30
type input "shorts"
click at [473, 128] on button "Filter" at bounding box center [495, 131] width 64 height 30
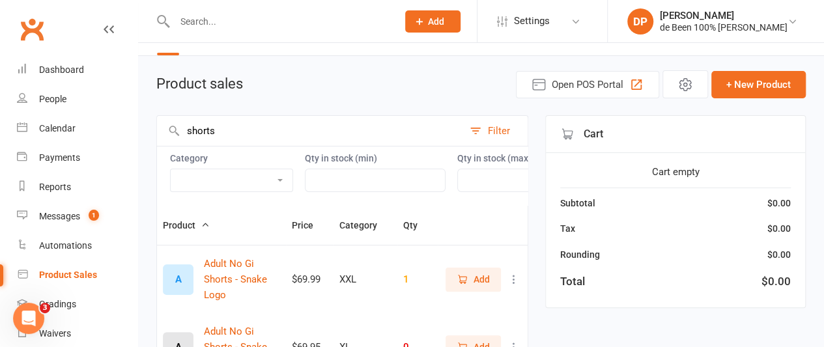
click at [268, 175] on select "10 12 14 2XL 2XS 6 8 Academy Classic Academy - Snake Logo Belt Black Blue Class…" at bounding box center [232, 180] width 122 height 22
select select "3378"
click at [171, 169] on select "10 12 14 2XL 2XS 6 8 Academy Classic Academy - Snake Logo Belt Black Blue Class…" at bounding box center [232, 180] width 122 height 22
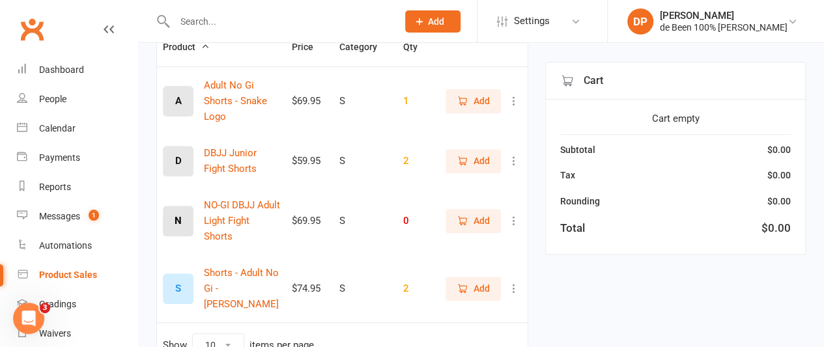
scroll to position [210, 0]
click at [511, 108] on icon at bounding box center [513, 101] width 13 height 13
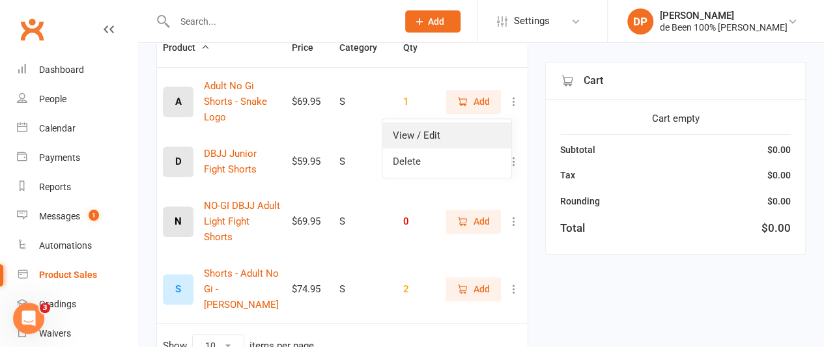
click at [456, 137] on link "View / Edit" at bounding box center [446, 135] width 129 height 26
select select "3378"
select select "1432"
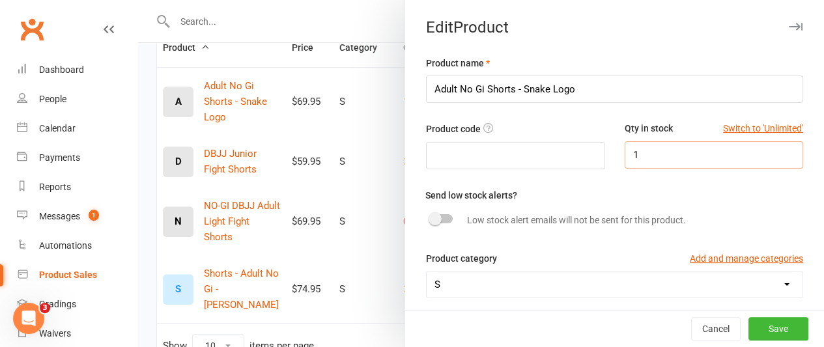
click at [659, 156] on input "1" at bounding box center [714, 154] width 179 height 27
type input "0"
click at [757, 328] on button "Save" at bounding box center [778, 328] width 60 height 23
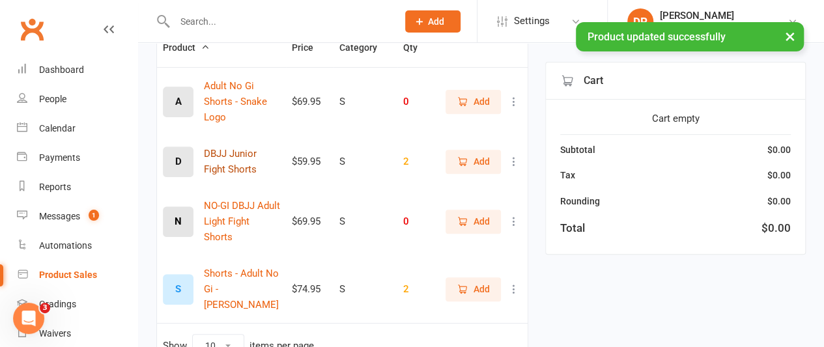
click at [236, 173] on button "DBJJ Junior Fight Shorts" at bounding box center [242, 161] width 76 height 31
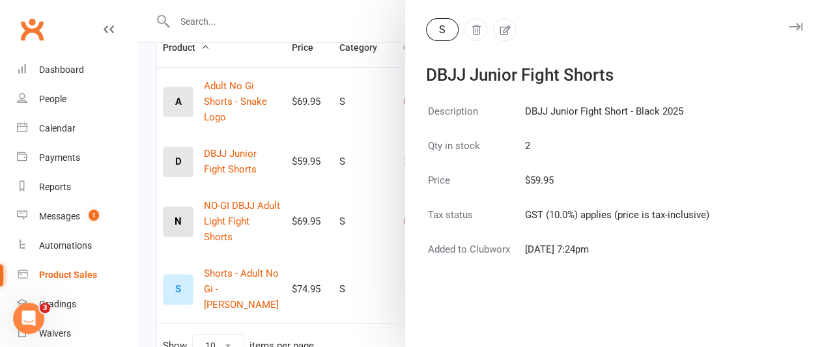
click at [358, 231] on div at bounding box center [481, 173] width 686 height 347
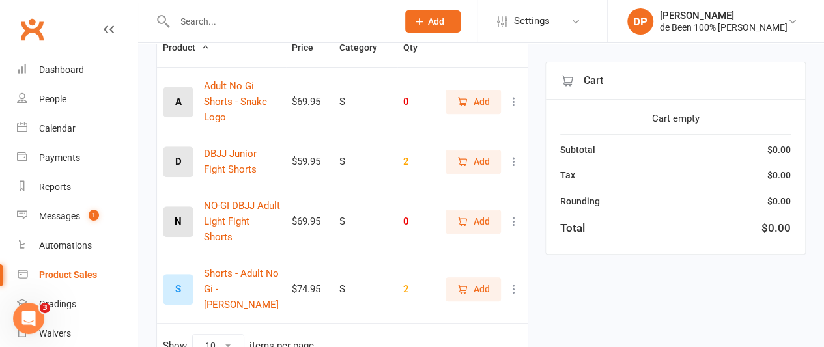
click at [513, 223] on icon at bounding box center [513, 221] width 13 height 13
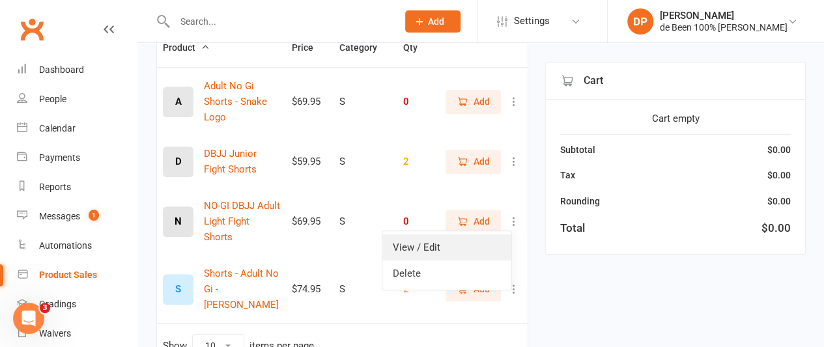
click at [462, 252] on link "View / Edit" at bounding box center [446, 247] width 129 height 26
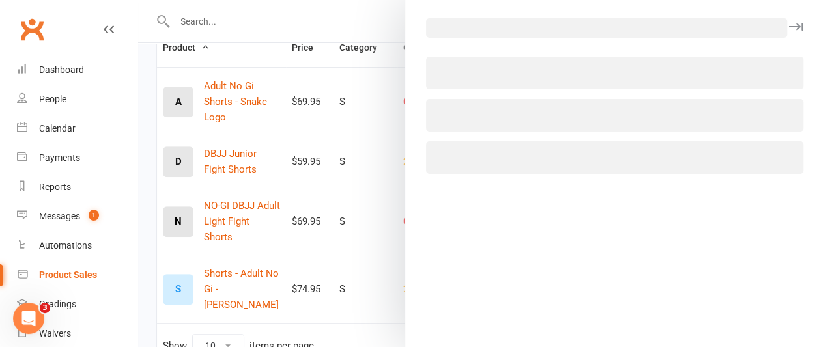
select select "3378"
select select "1432"
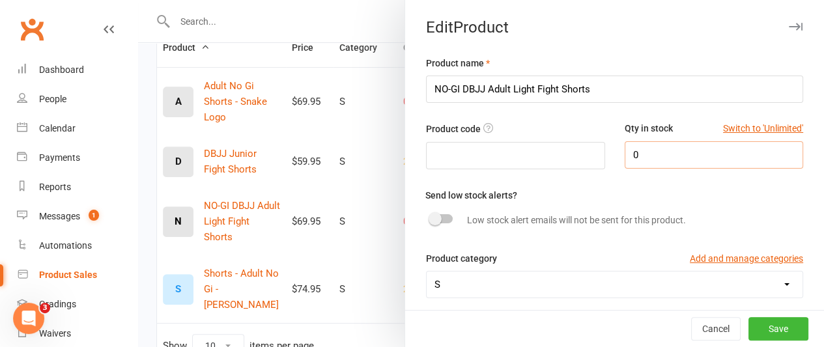
click at [637, 144] on input "0" at bounding box center [714, 154] width 179 height 27
type input "2"
click at [753, 328] on button "Save" at bounding box center [778, 328] width 60 height 23
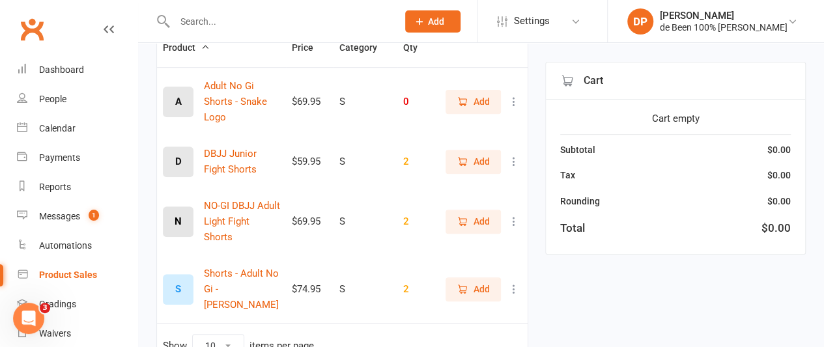
click at [513, 283] on icon at bounding box center [513, 289] width 13 height 13
click at [457, 300] on link "View / Edit" at bounding box center [446, 300] width 129 height 26
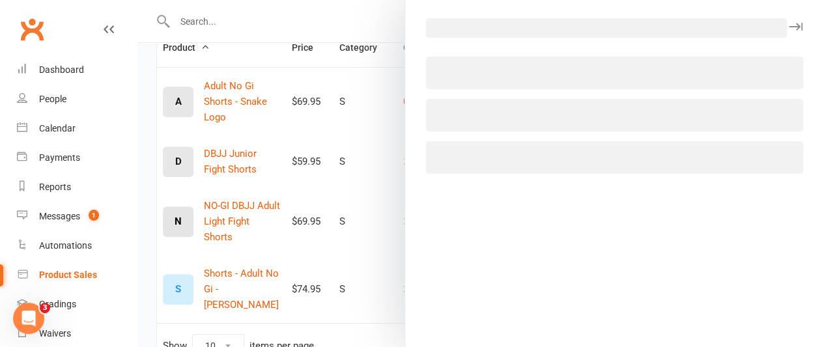
select select "3378"
select select "1432"
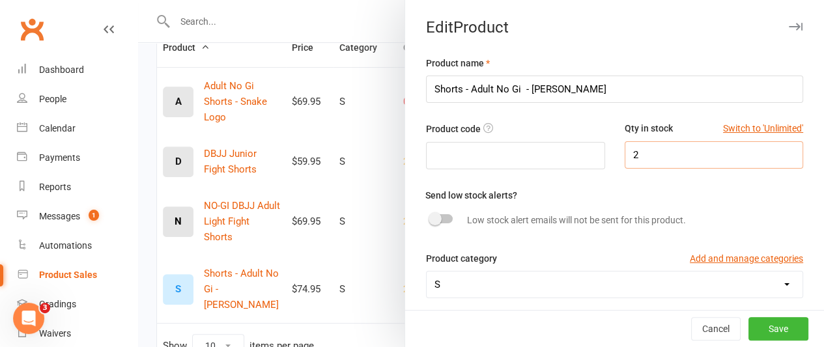
click at [628, 152] on input "2" at bounding box center [714, 154] width 179 height 27
type input "1"
click at [753, 330] on button "Save" at bounding box center [778, 328] width 60 height 23
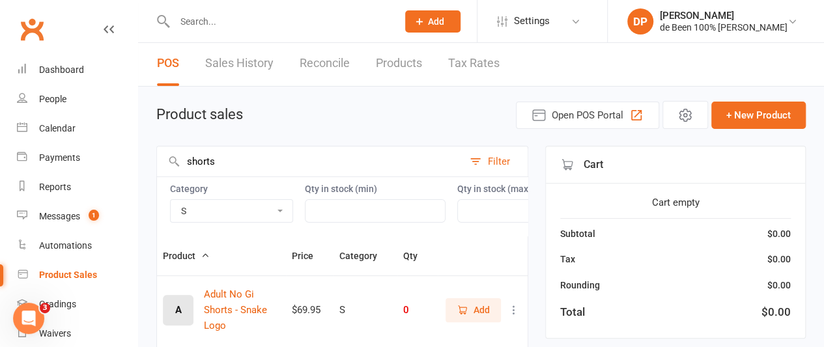
scroll to position [0, 0]
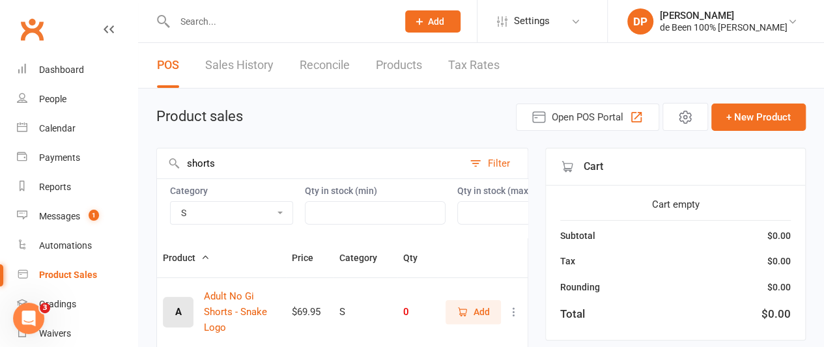
click at [245, 210] on select "10 12 14 2XL 2XS 6 8 Academy Classic Academy - Snake Logo Belt Black Blue Class…" at bounding box center [232, 213] width 122 height 22
click at [171, 202] on select "10 12 14 2XL 2XS 6 8 Academy Classic Academy - Snake Logo Belt Black Blue Class…" at bounding box center [232, 213] width 122 height 22
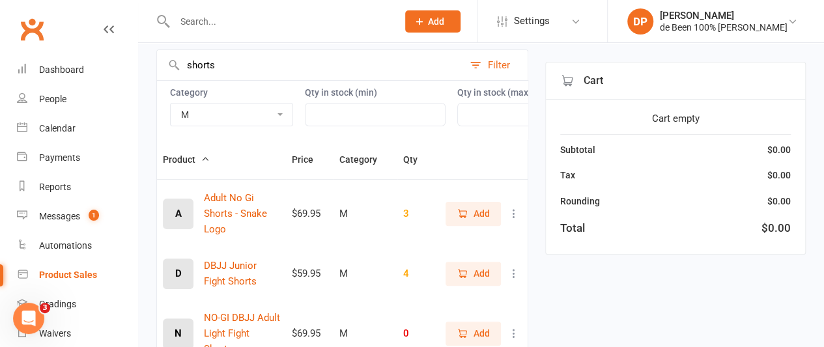
scroll to position [99, 0]
click at [515, 219] on icon at bounding box center [513, 212] width 13 height 13
click at [208, 112] on select "10 12 14 2XL 2XS 6 8 Academy Classic Academy - Snake Logo Belt Black Blue Class…" at bounding box center [232, 114] width 122 height 22
select select "3377"
click at [171, 103] on select "10 12 14 2XL 2XS 6 8 Academy Classic Academy - Snake Logo Belt Black Blue Class…" at bounding box center [232, 114] width 122 height 22
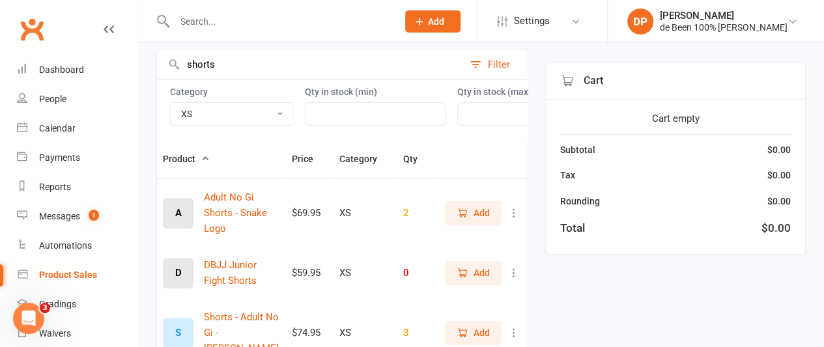
click at [515, 219] on icon at bounding box center [513, 212] width 13 height 13
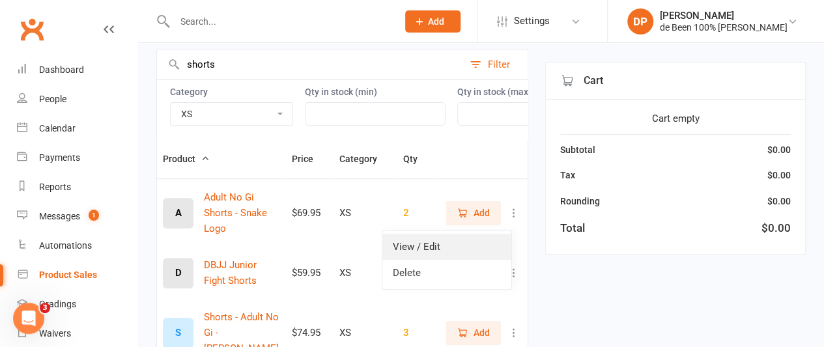
click at [445, 248] on link "View / Edit" at bounding box center [446, 247] width 129 height 26
select select "3377"
select select "1432"
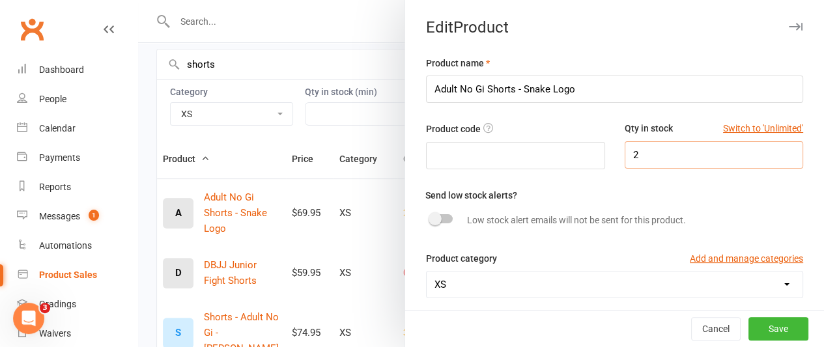
click at [630, 151] on input "2" at bounding box center [714, 154] width 179 height 27
type input "3"
click at [757, 328] on button "Save" at bounding box center [778, 328] width 60 height 23
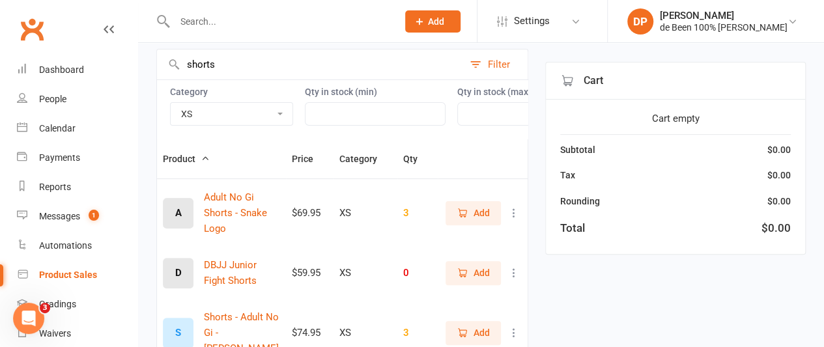
click at [233, 115] on select "10 12 14 2XL 2XS 6 8 Academy Classic Academy - Snake Logo Belt Black Blue Class…" at bounding box center [232, 114] width 122 height 22
select select "3379"
click at [171, 103] on select "10 12 14 2XL 2XS 6 8 Academy Classic Academy - Snake Logo Belt Black Blue Class…" at bounding box center [232, 114] width 122 height 22
click at [513, 219] on icon at bounding box center [513, 212] width 13 height 13
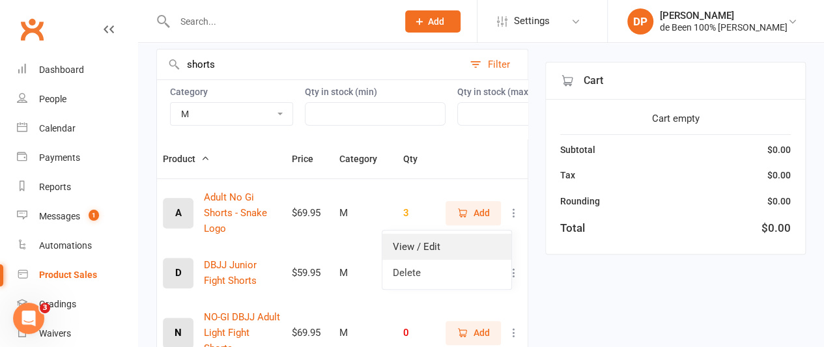
click at [448, 247] on link "View / Edit" at bounding box center [446, 247] width 129 height 26
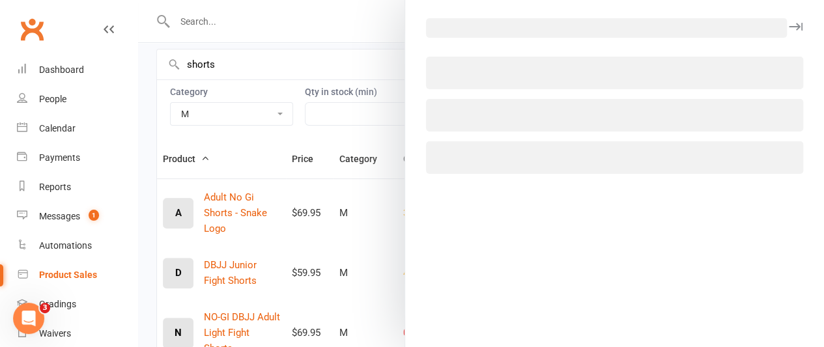
select select "3379"
select select "1432"
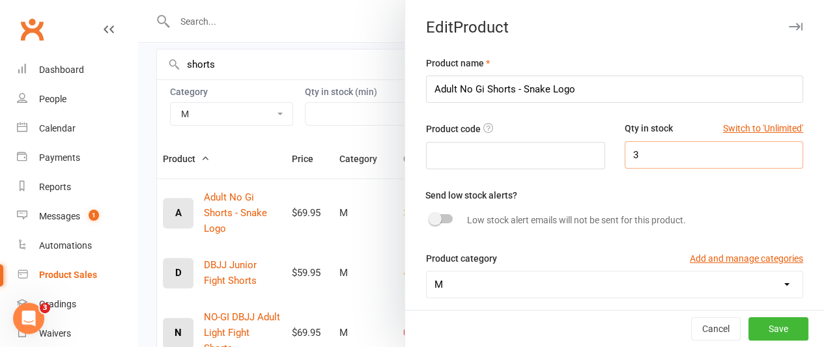
click at [627, 152] on input "3" at bounding box center [714, 154] width 179 height 27
type input "0"
click at [770, 322] on button "Save" at bounding box center [778, 328] width 60 height 23
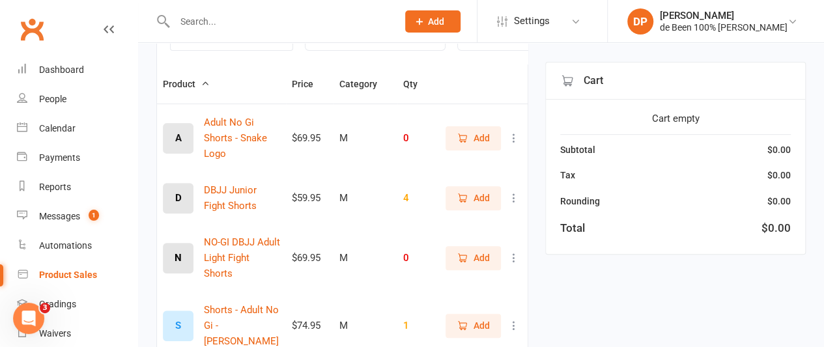
scroll to position [188, 0]
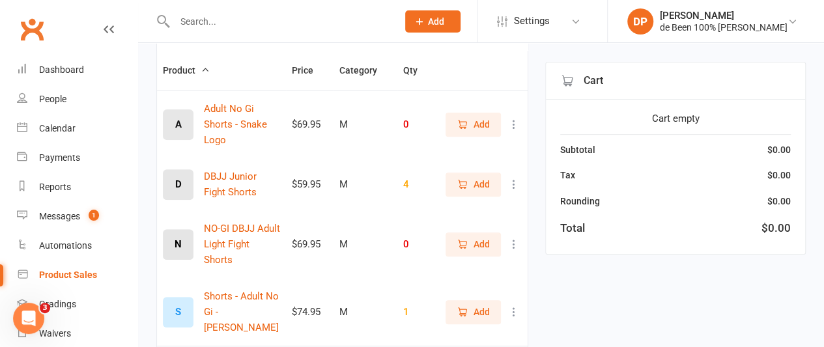
click at [419, 307] on td "1" at bounding box center [417, 312] width 40 height 68
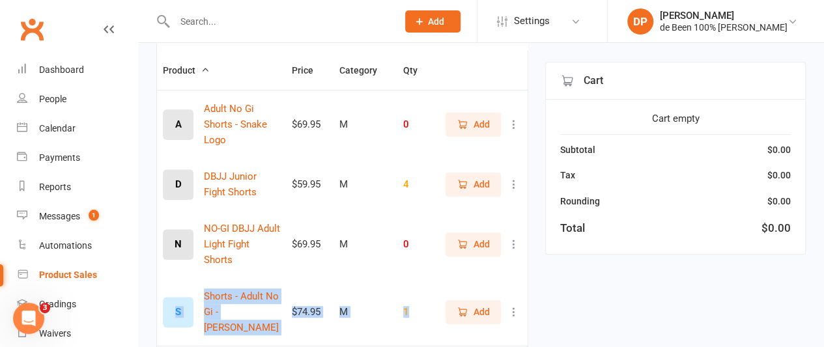
drag, startPoint x: 419, startPoint y: 307, endPoint x: 516, endPoint y: 247, distance: 114.9
click at [516, 247] on tbody "A Adult No Gi Shorts - Snake Logo $69.95 M 0 Add D DBJJ Junior Fight Shorts $59…" at bounding box center [342, 218] width 371 height 256
click at [509, 245] on icon at bounding box center [513, 244] width 13 height 13
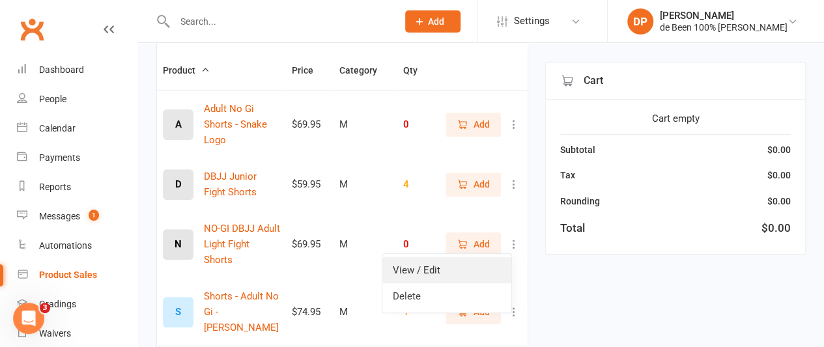
click at [456, 272] on link "View / Edit" at bounding box center [446, 270] width 129 height 26
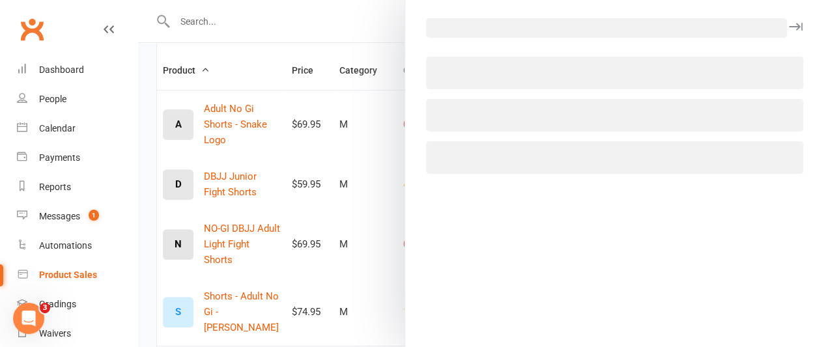
select select "3379"
select select "1432"
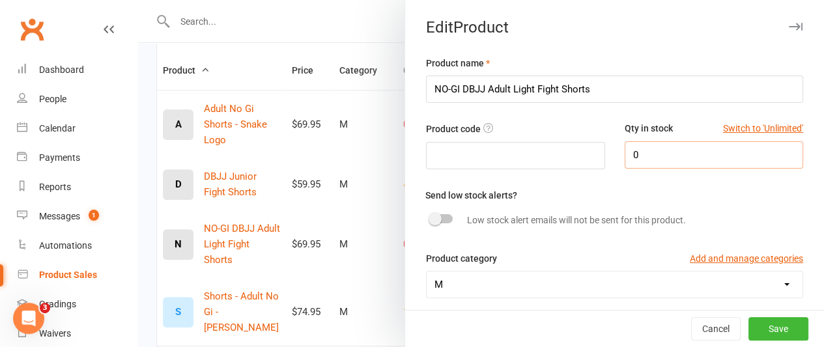
click at [649, 158] on input "0" at bounding box center [714, 154] width 179 height 27
type input "4"
click at [748, 329] on button "Save" at bounding box center [778, 328] width 60 height 23
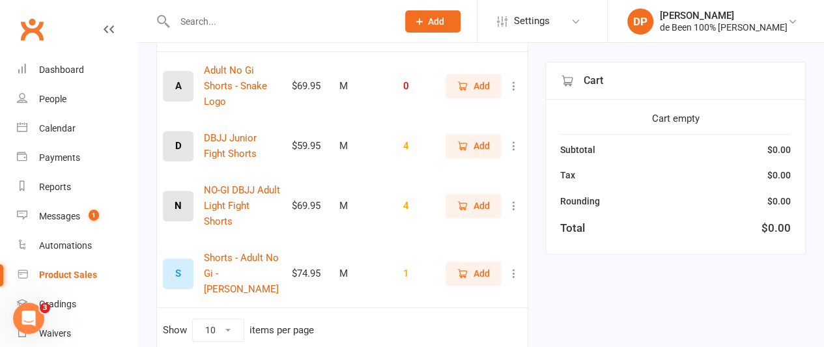
scroll to position [227, 0]
click at [510, 266] on icon at bounding box center [513, 272] width 13 height 13
click at [434, 280] on link "View / Edit" at bounding box center [446, 283] width 129 height 26
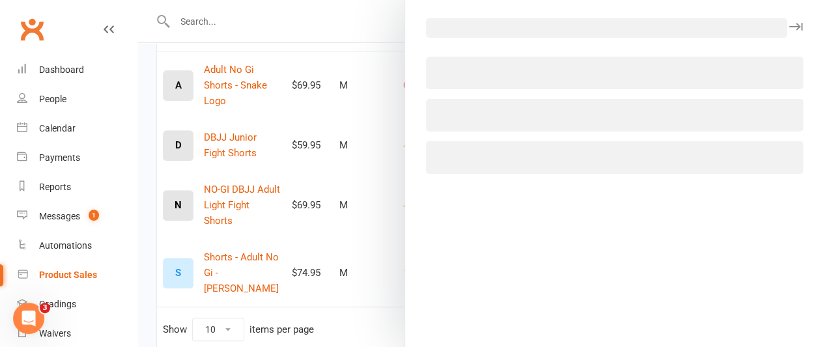
select select "3379"
select select "1432"
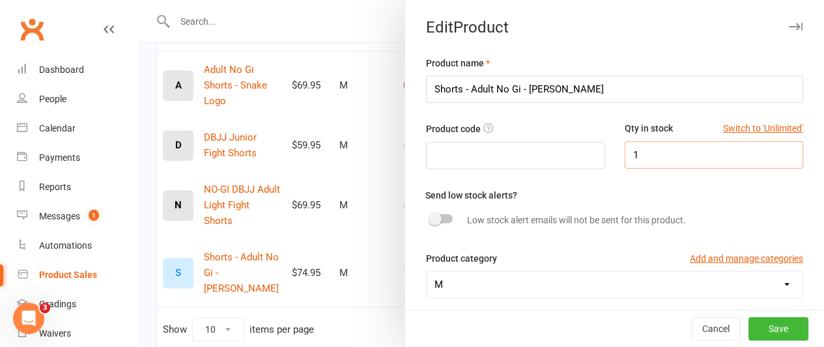
click at [651, 154] on input "1" at bounding box center [714, 154] width 179 height 27
type input "0"
click at [752, 328] on button "Save" at bounding box center [778, 328] width 60 height 23
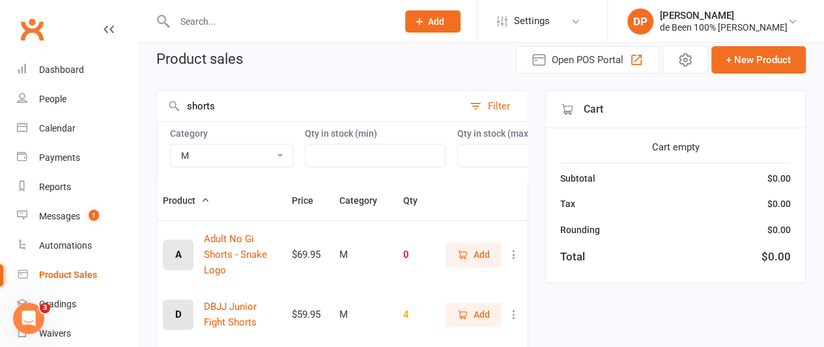
scroll to position [58, 0]
click at [242, 152] on select "10 12 14 2XL 2XS 6 8 Academy Classic Academy - Snake Logo Belt Black Blue Class…" at bounding box center [232, 155] width 122 height 22
select select "3380"
click at [171, 144] on select "10 12 14 2XL 2XS 6 8 Academy Classic Academy - Snake Logo Belt Black Blue Class…" at bounding box center [232, 155] width 122 height 22
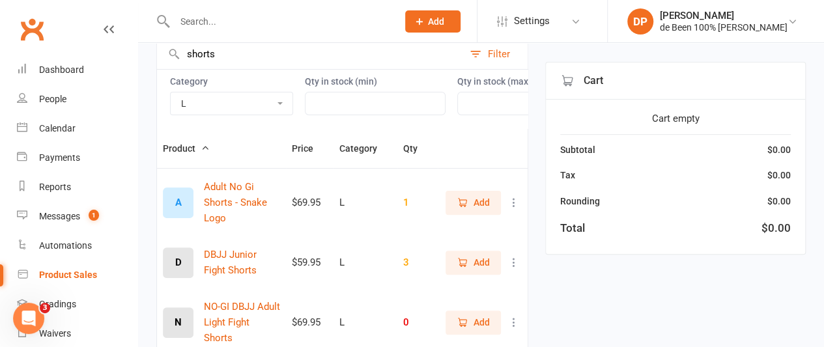
scroll to position [110, 0]
click at [513, 208] on icon at bounding box center [513, 201] width 13 height 13
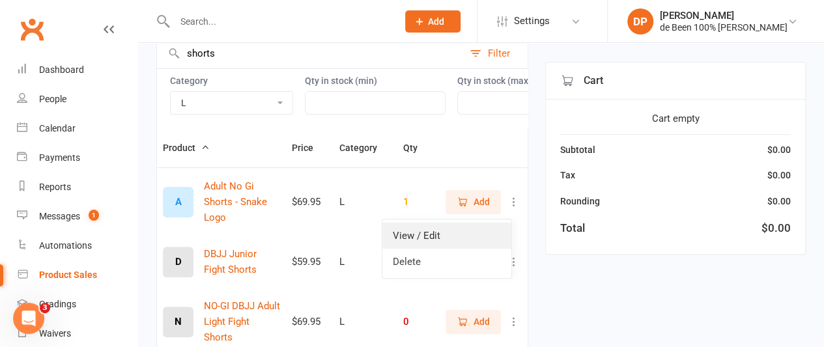
click at [473, 233] on link "View / Edit" at bounding box center [446, 236] width 129 height 26
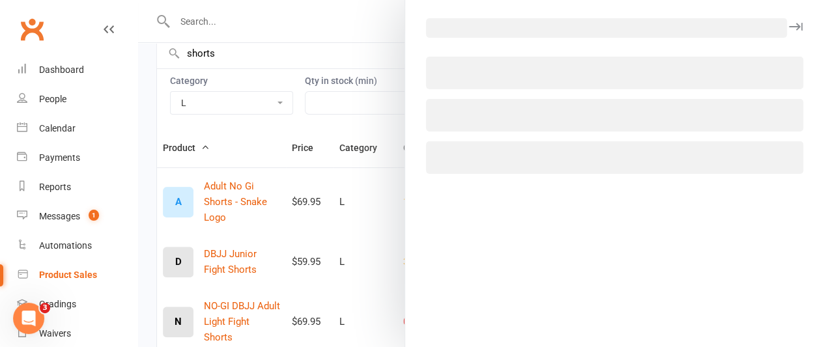
select select "3380"
select select "1432"
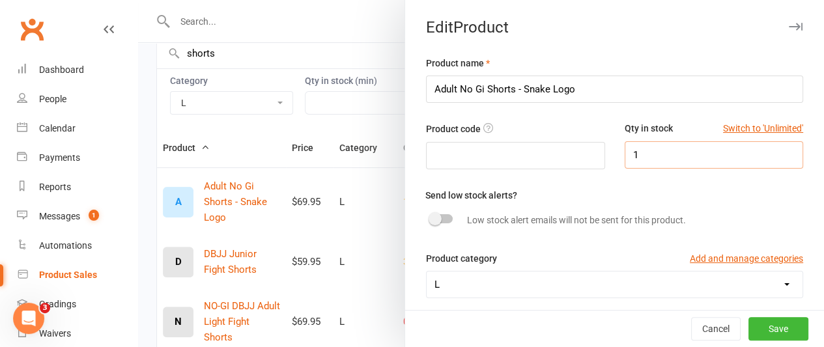
click at [635, 152] on input "1" at bounding box center [714, 154] width 179 height 27
type input "0"
click at [748, 321] on button "Save" at bounding box center [778, 328] width 60 height 23
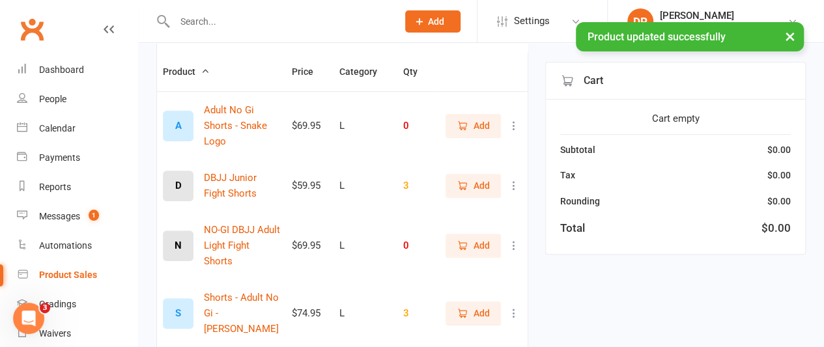
scroll to position [204, 0]
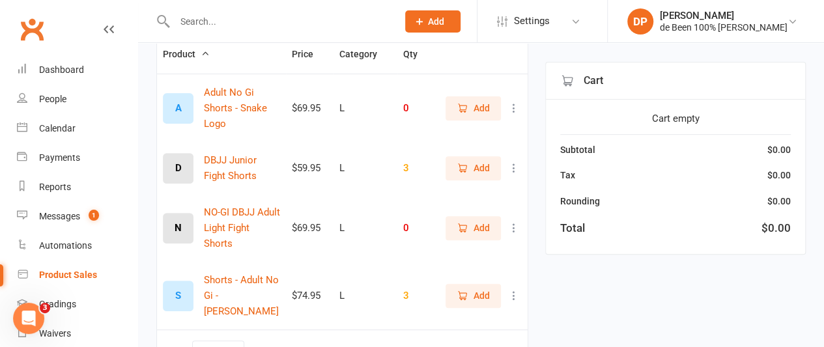
click at [511, 228] on icon at bounding box center [513, 227] width 13 height 13
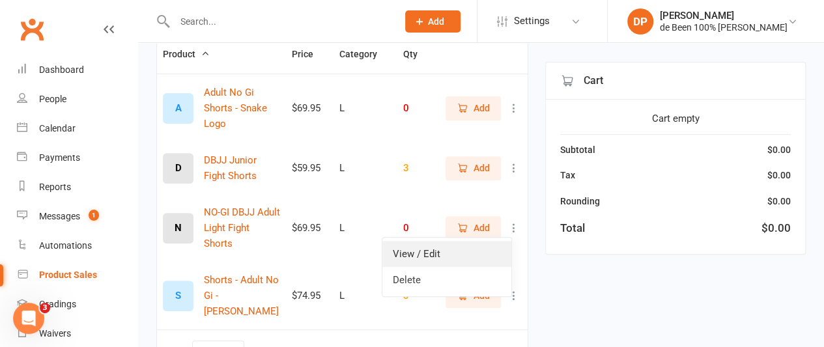
click at [457, 244] on link "View / Edit" at bounding box center [446, 254] width 129 height 26
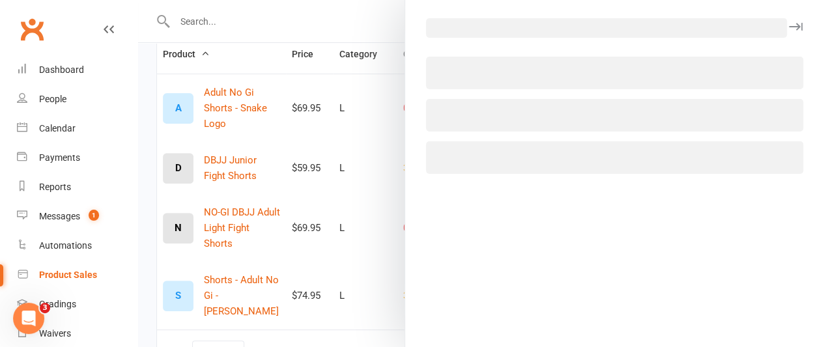
select select "3380"
select select "1432"
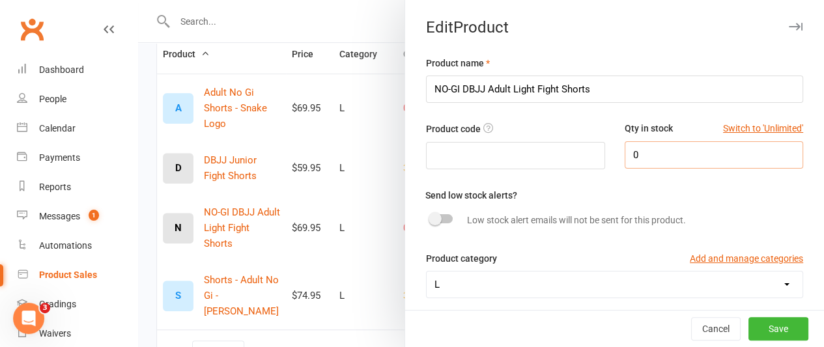
click at [628, 157] on input "0" at bounding box center [714, 154] width 179 height 27
type input "4"
click at [750, 327] on button "Save" at bounding box center [778, 328] width 60 height 23
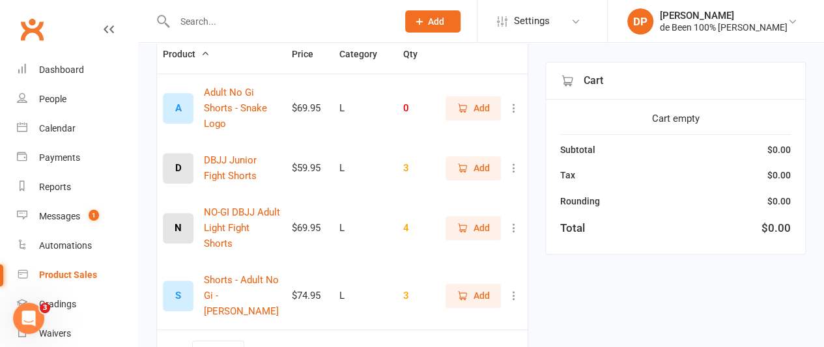
click at [513, 289] on icon at bounding box center [513, 295] width 13 height 13
click at [449, 303] on link "View / Edit" at bounding box center [446, 306] width 129 height 26
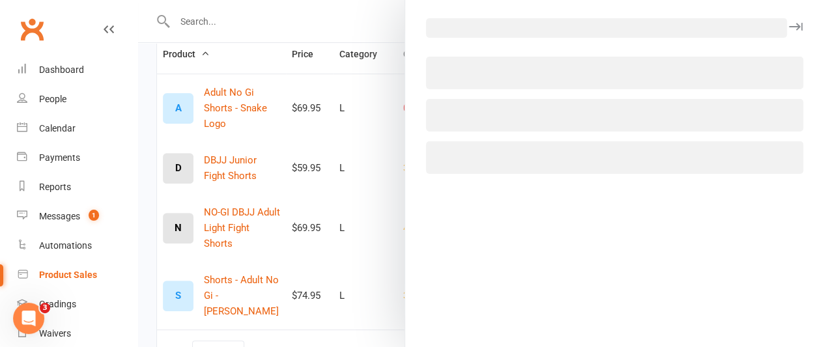
select select "3380"
select select "1432"
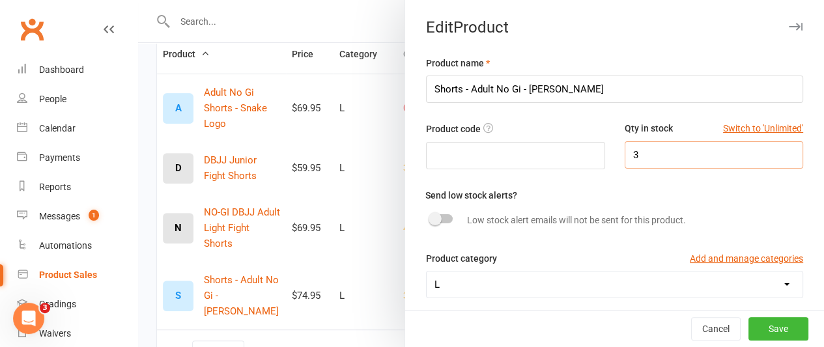
click at [649, 147] on input "3" at bounding box center [714, 154] width 179 height 27
type input "2"
click at [757, 320] on button "Save" at bounding box center [778, 328] width 60 height 23
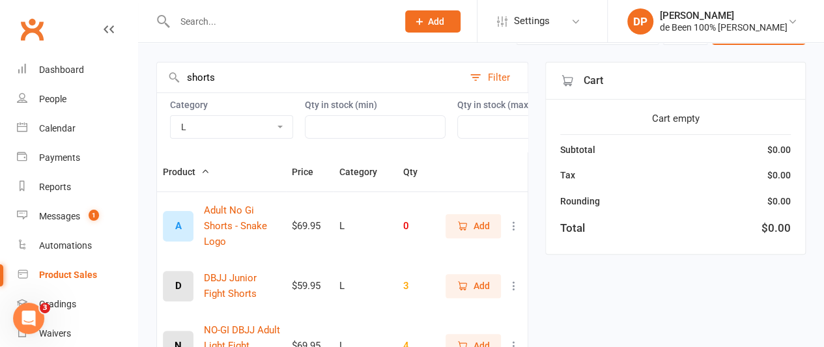
scroll to position [0, 0]
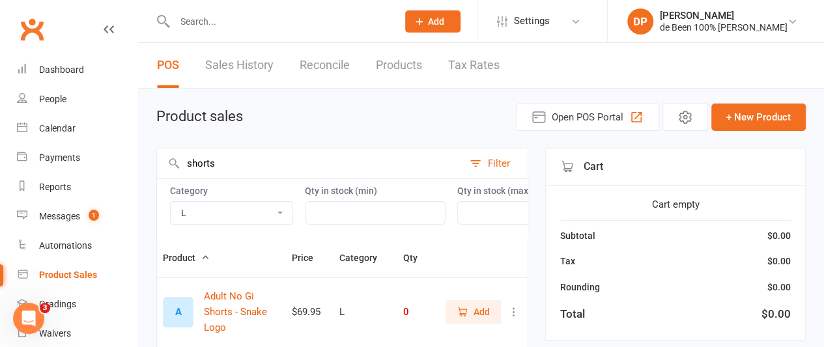
click at [274, 210] on select "10 12 14 2XL 2XS 6 8 Academy Classic Academy - Snake Logo Belt Black Blue Class…" at bounding box center [232, 213] width 122 height 22
select select "3381"
click at [171, 202] on select "10 12 14 2XL 2XS 6 8 Academy Classic Academy - Snake Logo Belt Black Blue Class…" at bounding box center [232, 213] width 122 height 22
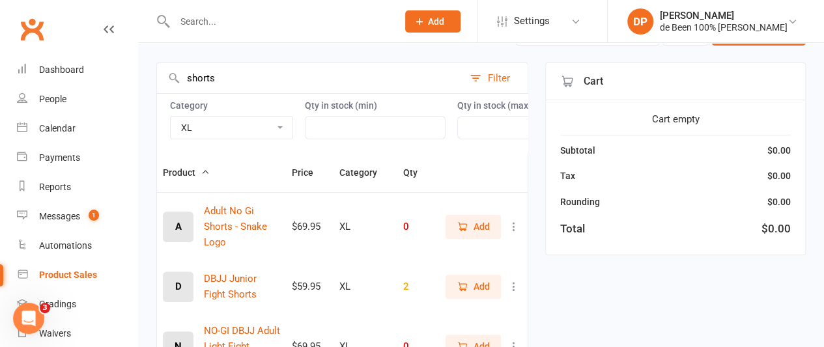
scroll to position [86, 0]
click at [513, 233] on icon at bounding box center [513, 225] width 13 height 13
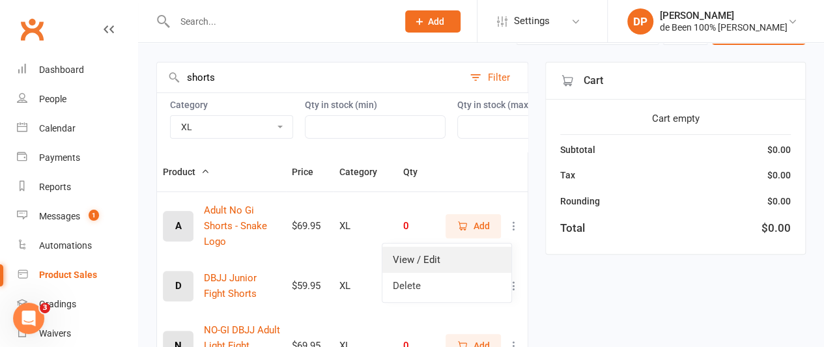
click at [454, 256] on link "View / Edit" at bounding box center [446, 260] width 129 height 26
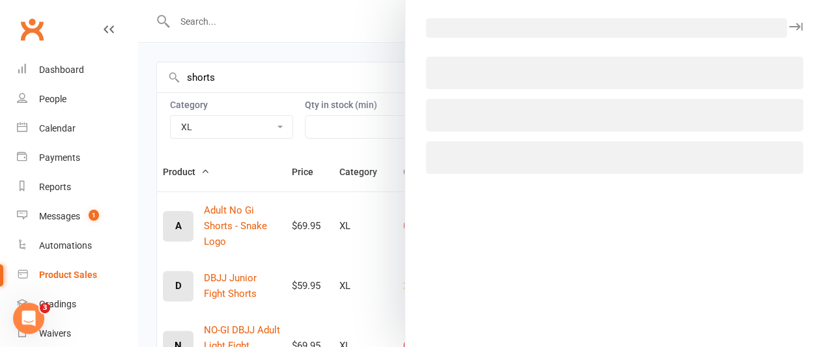
select select "3381"
select select "1432"
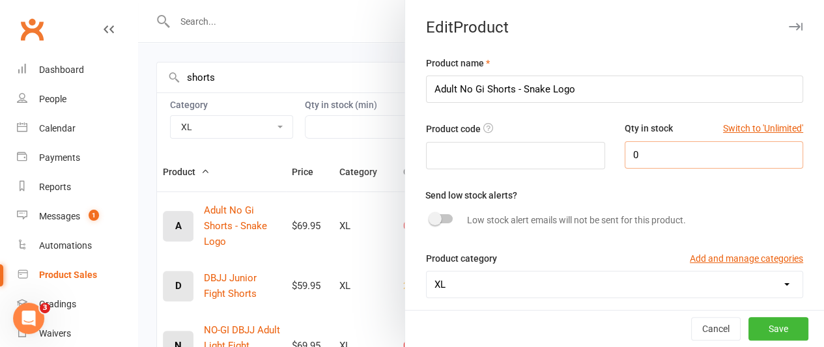
click at [645, 141] on input "0" at bounding box center [714, 154] width 179 height 27
type input "4"
click at [761, 330] on button "Save" at bounding box center [778, 328] width 60 height 23
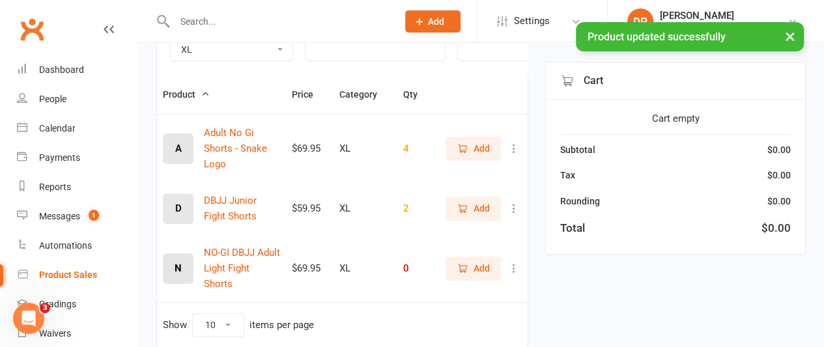
scroll to position [165, 0]
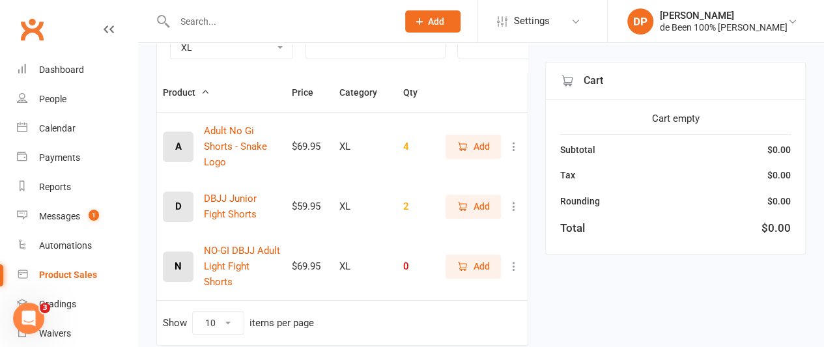
click at [512, 268] on icon at bounding box center [513, 266] width 13 height 13
click at [461, 291] on link "View / Edit" at bounding box center [446, 292] width 129 height 26
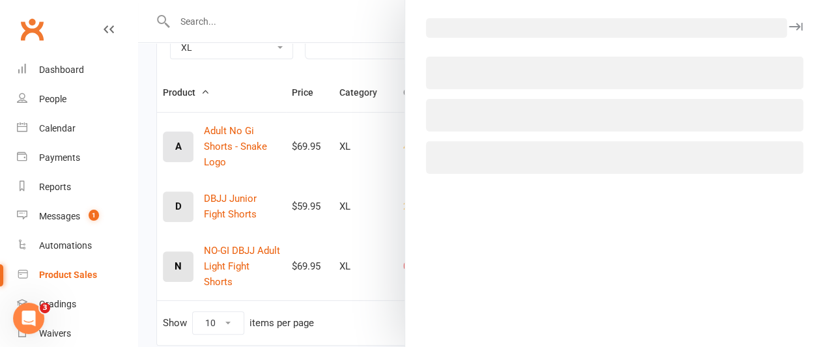
select select "3381"
select select "1432"
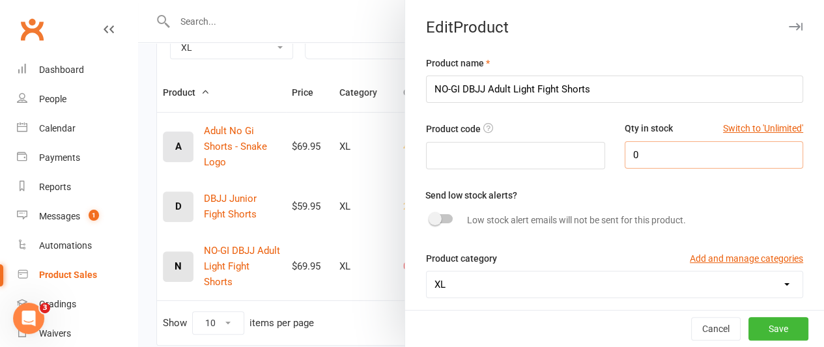
click at [637, 150] on input "0" at bounding box center [714, 154] width 179 height 27
type input "3"
click at [759, 325] on button "Save" at bounding box center [778, 328] width 60 height 23
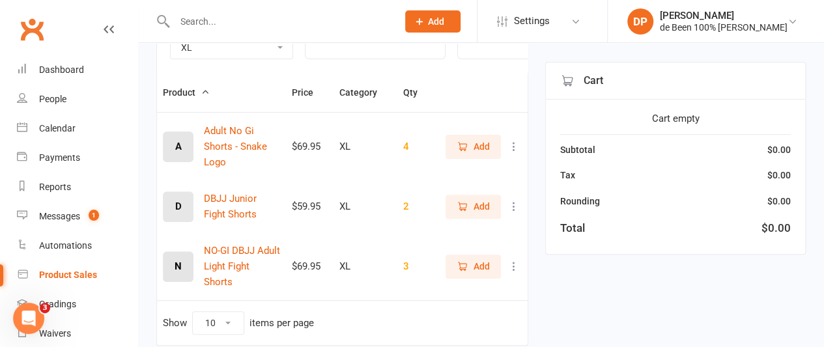
scroll to position [0, 0]
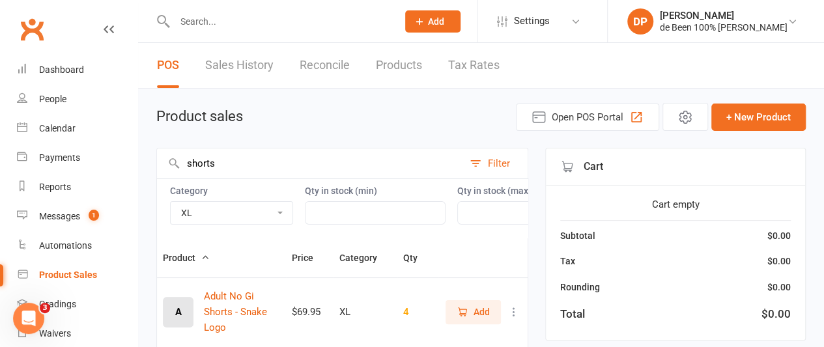
click at [283, 216] on select "10 12 14 2XL 2XS 6 8 Academy Classic Academy - Snake Logo Belt Black Blue Class…" at bounding box center [232, 213] width 122 height 22
click at [171, 202] on select "10 12 14 2XL 2XS 6 8 Academy Classic Academy - Snake Logo Belt Black Blue Class…" at bounding box center [232, 213] width 122 height 22
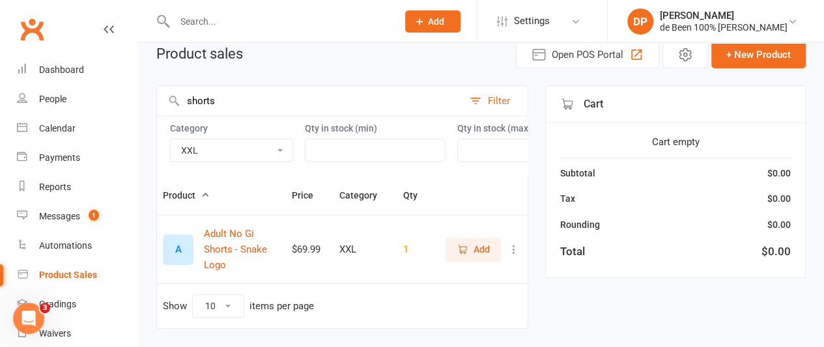
scroll to position [64, 0]
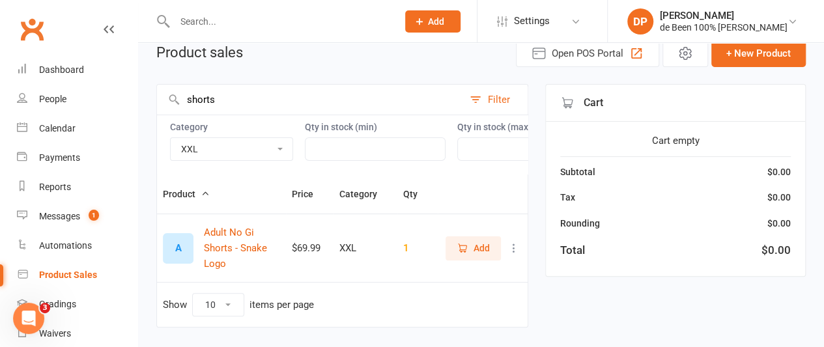
click at [206, 145] on select "10 12 14 2XL 2XS 6 8 Academy Classic Academy - Snake Logo Belt Black Blue Class…" at bounding box center [232, 149] width 122 height 22
select select "3381"
click at [171, 138] on select "10 12 14 2XL 2XS 6 8 Academy Classic Academy - Snake Logo Belt Black Blue Class…" at bounding box center [232, 149] width 122 height 22
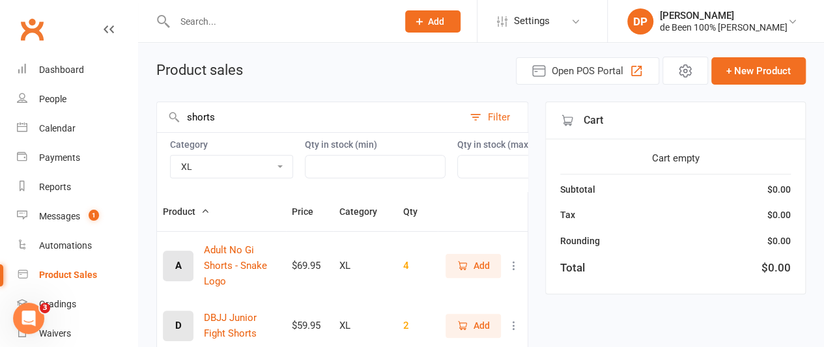
scroll to position [0, 0]
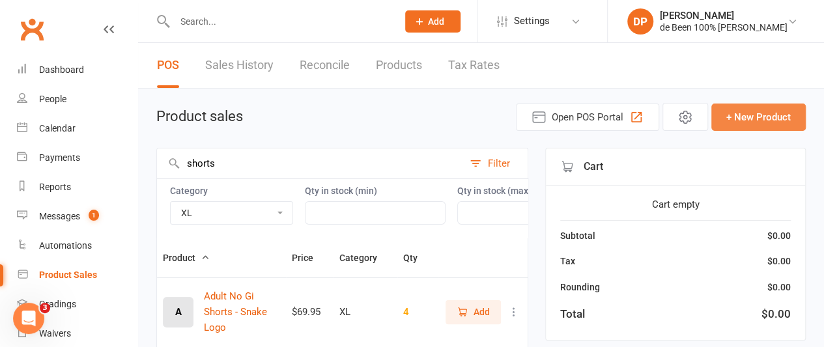
click at [753, 114] on button "+ New Product" at bounding box center [758, 117] width 94 height 27
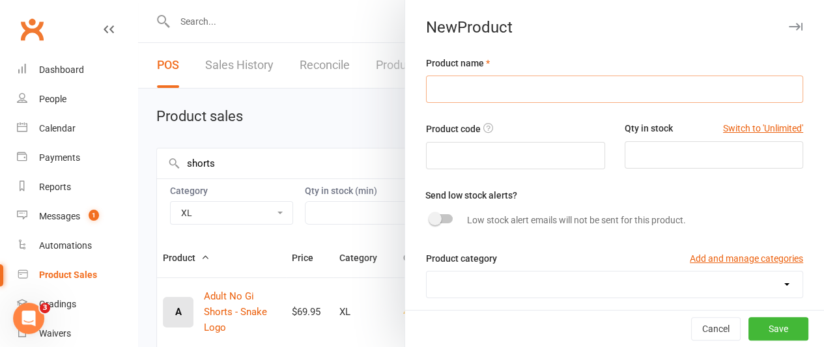
click at [447, 93] on input "text" at bounding box center [614, 89] width 377 height 27
type input "NO-GI DBJJ Adult Light Fight Shorts"
click at [435, 149] on input "text" at bounding box center [515, 155] width 179 height 27
type input "XXL"
click at [649, 143] on input "number" at bounding box center [714, 154] width 179 height 27
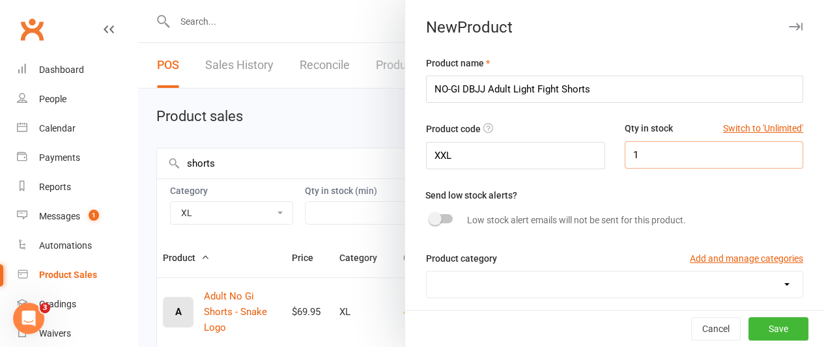
type input "1"
click at [599, 279] on select "10 12 14 2XL 2XS 6 8 Academy Classic Academy - Snake Logo Belt Black Blue Class…" at bounding box center [615, 285] width 376 height 26
select select "3382"
click at [427, 272] on select "10 12 14 2XL 2XS 6 8 Academy Classic Academy - Snake Logo Belt Black Blue Class…" at bounding box center [615, 285] width 376 height 26
click at [460, 153] on input "XXL" at bounding box center [515, 155] width 179 height 27
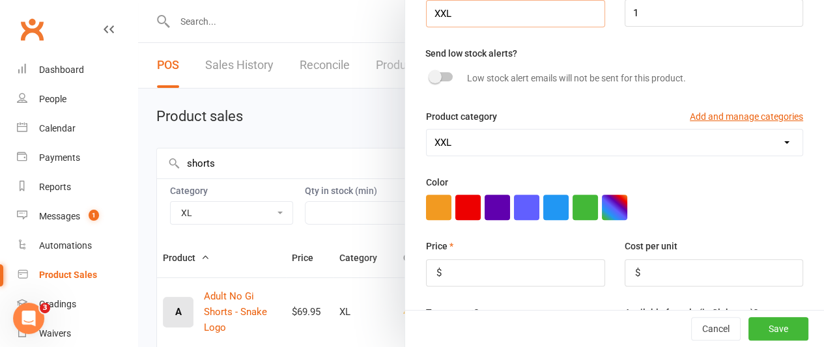
scroll to position [145, 0]
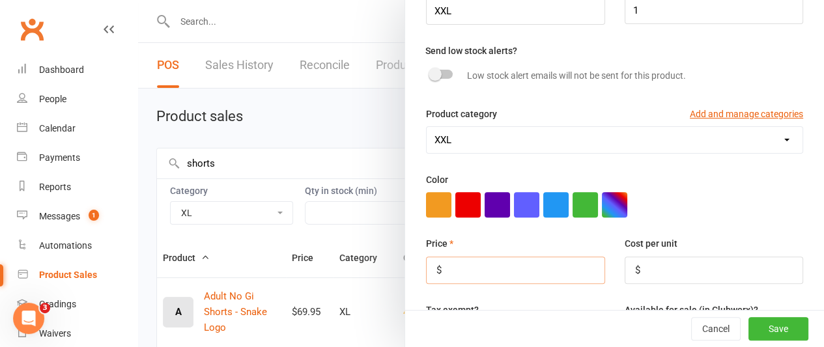
click at [465, 275] on input "number" at bounding box center [515, 270] width 179 height 27
type input "69.95"
click at [647, 269] on input "number" at bounding box center [714, 270] width 179 height 27
type input "69.95"
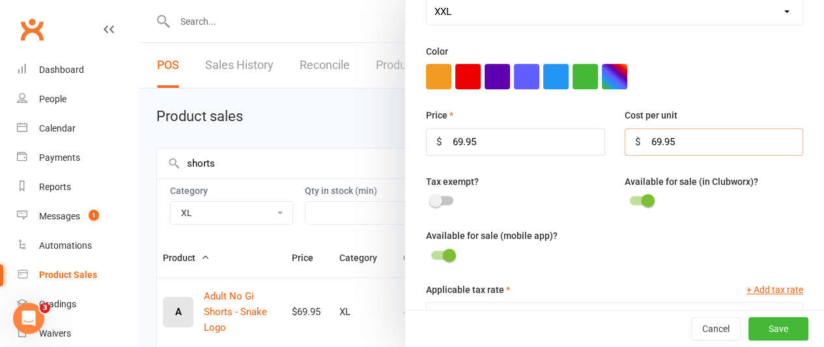
scroll to position [283, 0]
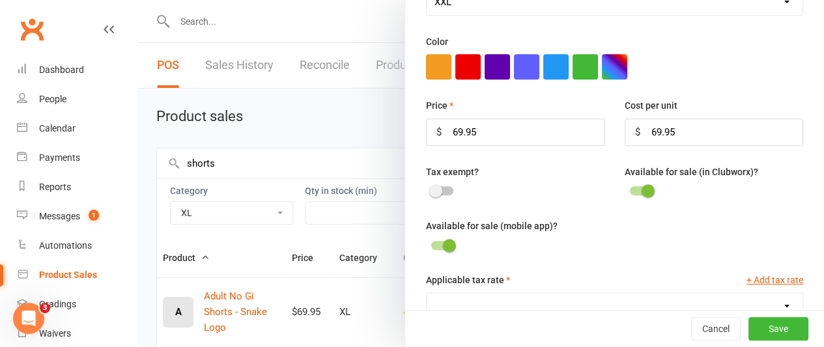
click at [431, 241] on div at bounding box center [442, 245] width 22 height 9
click at [431, 244] on input "checkbox" at bounding box center [431, 244] width 0 height 0
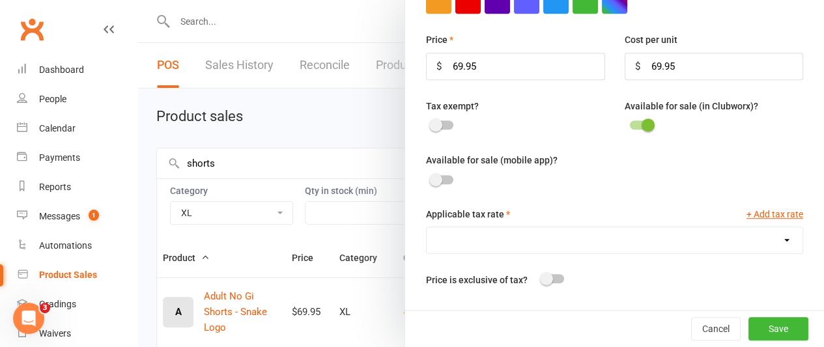
click at [507, 236] on select "GST (10.0%)" at bounding box center [615, 240] width 376 height 26
select select "1432"
click at [427, 227] on select "GST (10.0%)" at bounding box center [615, 240] width 376 height 26
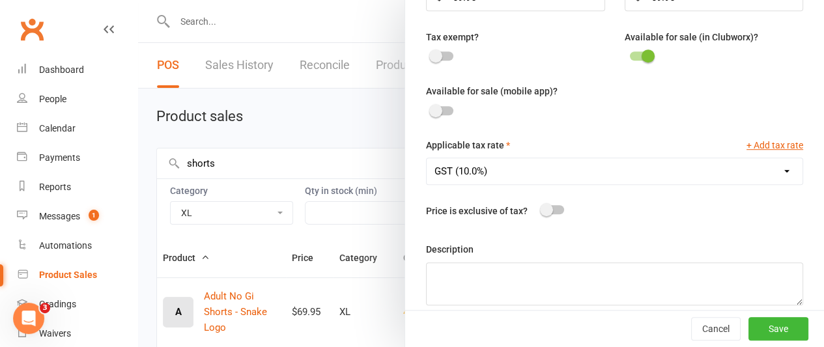
scroll to position [427, 0]
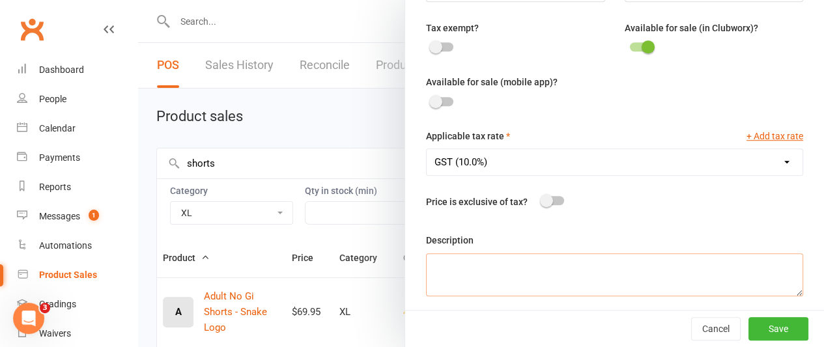
click at [498, 272] on textarea at bounding box center [614, 274] width 377 height 43
type textarea "DBJJ Adult fight shorts"
click at [770, 331] on button "Save" at bounding box center [778, 328] width 60 height 23
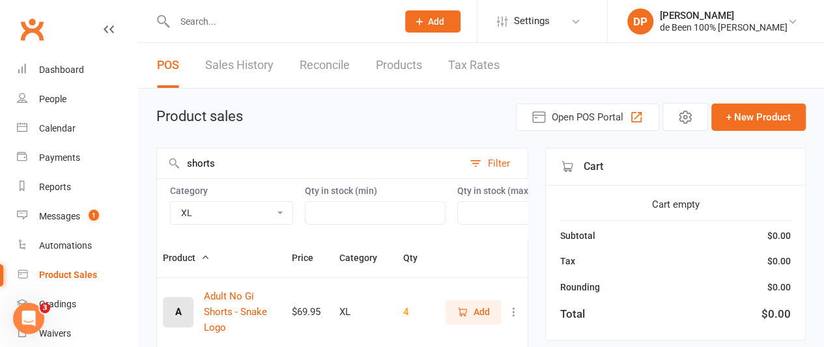
click at [257, 213] on select "10 12 14 2XL 2XS 6 8 Academy Classic Academy - Snake Logo Belt Black Blue Class…" at bounding box center [232, 213] width 122 height 22
select select "3382"
click at [171, 202] on select "10 12 14 2XL 2XS 6 8 Academy Classic Academy - Snake Logo Belt Black Blue Class…" at bounding box center [232, 213] width 122 height 22
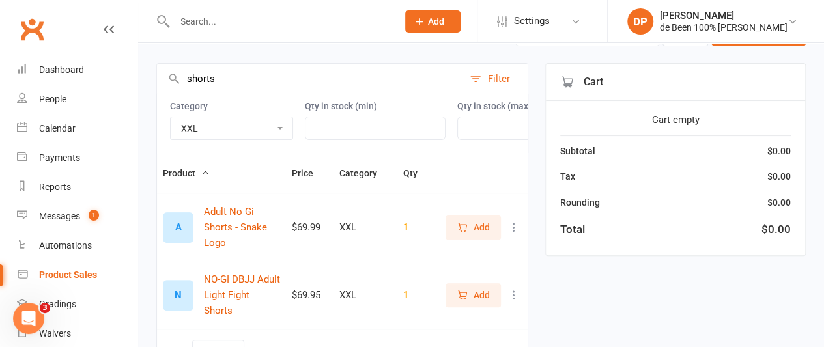
scroll to position [98, 0]
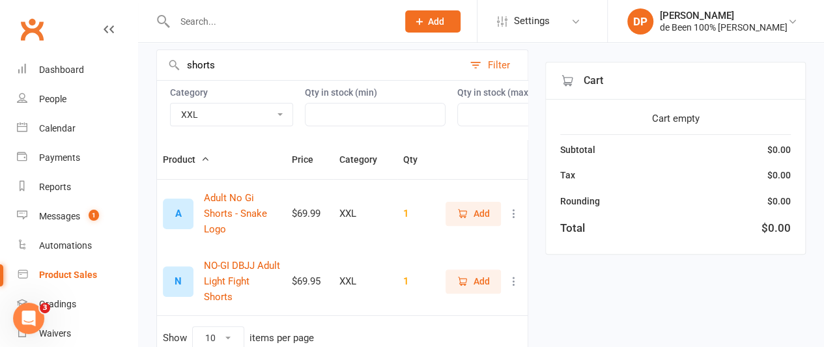
click at [279, 261] on td "N NO-GI DBJJ Adult Light Fight Shorts" at bounding box center [221, 281] width 129 height 68
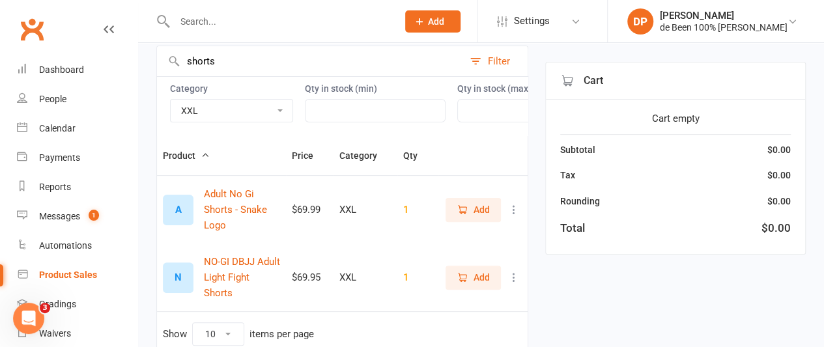
scroll to position [102, 0]
click at [53, 129] on div "Calendar" at bounding box center [57, 128] width 36 height 10
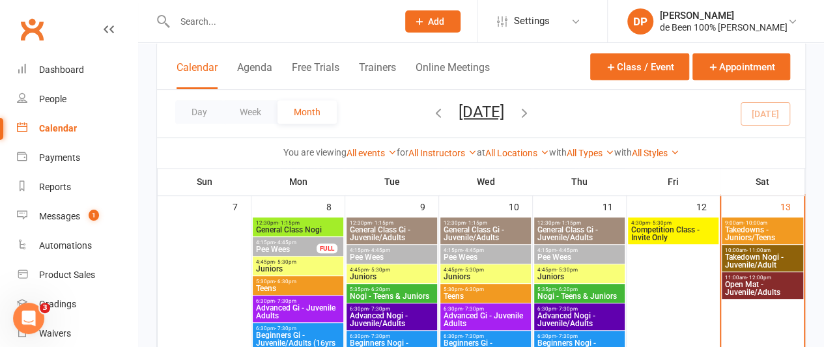
scroll to position [254, 0]
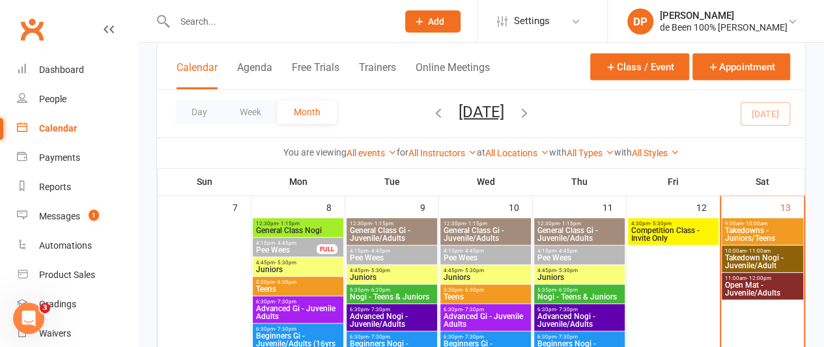
click at [756, 260] on span "Takedown Nogi - Juvenile/Adult" at bounding box center [762, 262] width 76 height 16
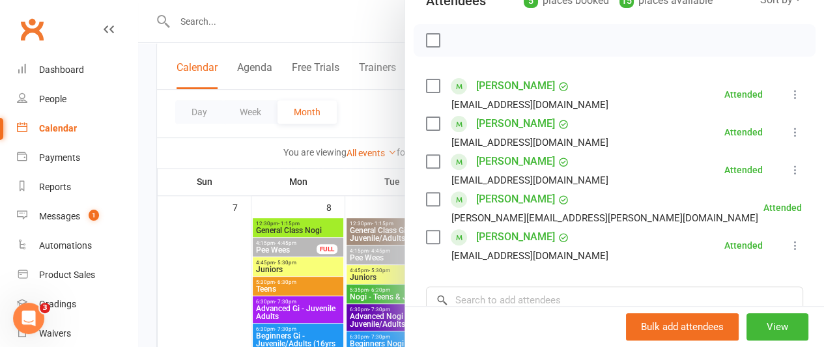
scroll to position [173, 0]
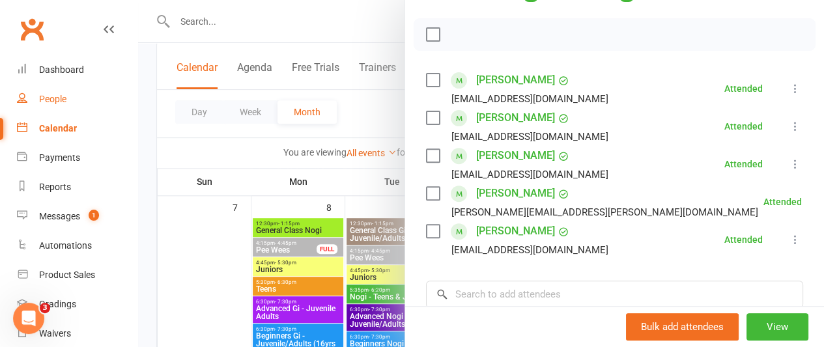
click at [52, 92] on link "People" at bounding box center [77, 99] width 120 height 29
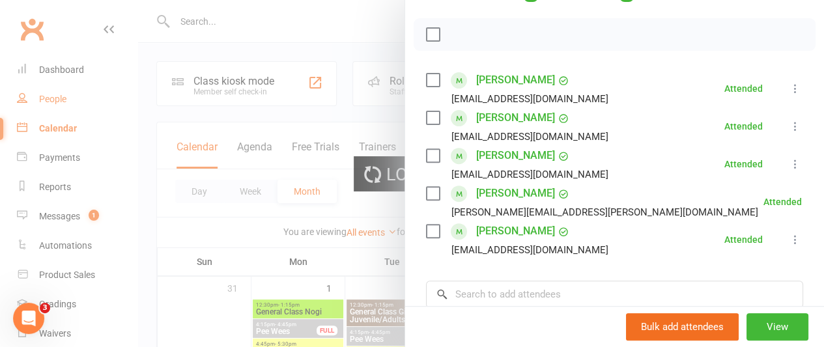
select select "100"
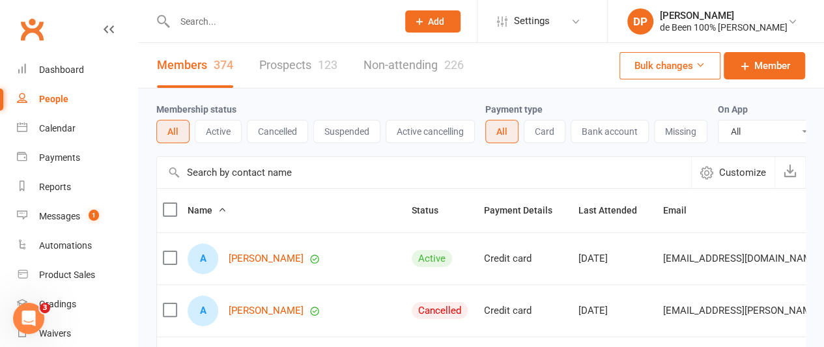
click at [308, 59] on link "Prospects 123" at bounding box center [298, 65] width 78 height 45
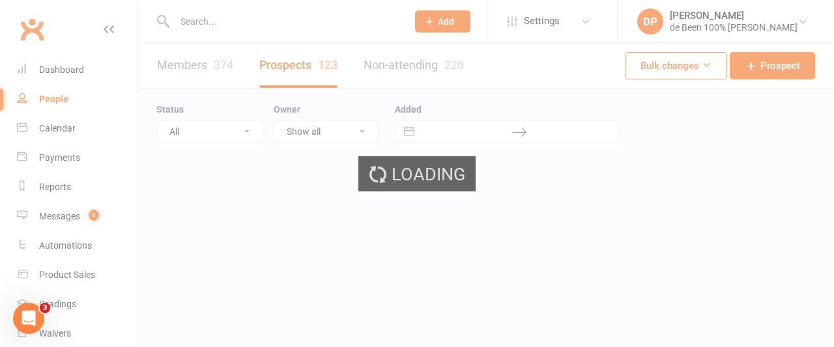
select select "50"
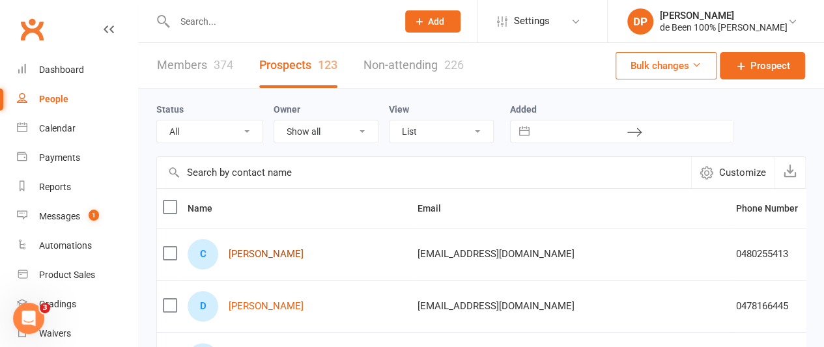
click at [268, 255] on link "[PERSON_NAME]" at bounding box center [266, 254] width 75 height 11
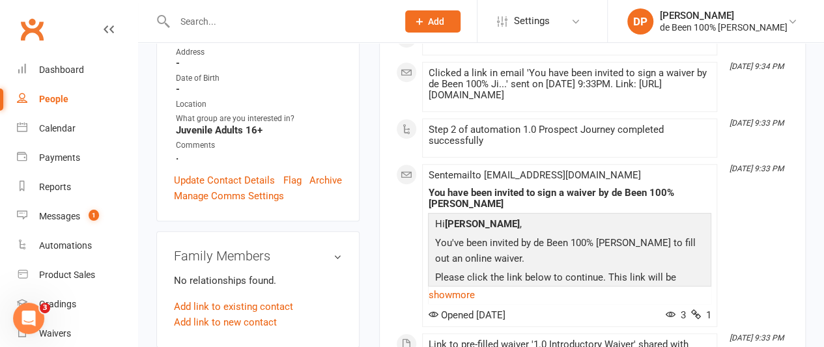
scroll to position [236, 0]
